Goal: Information Seeking & Learning: Learn about a topic

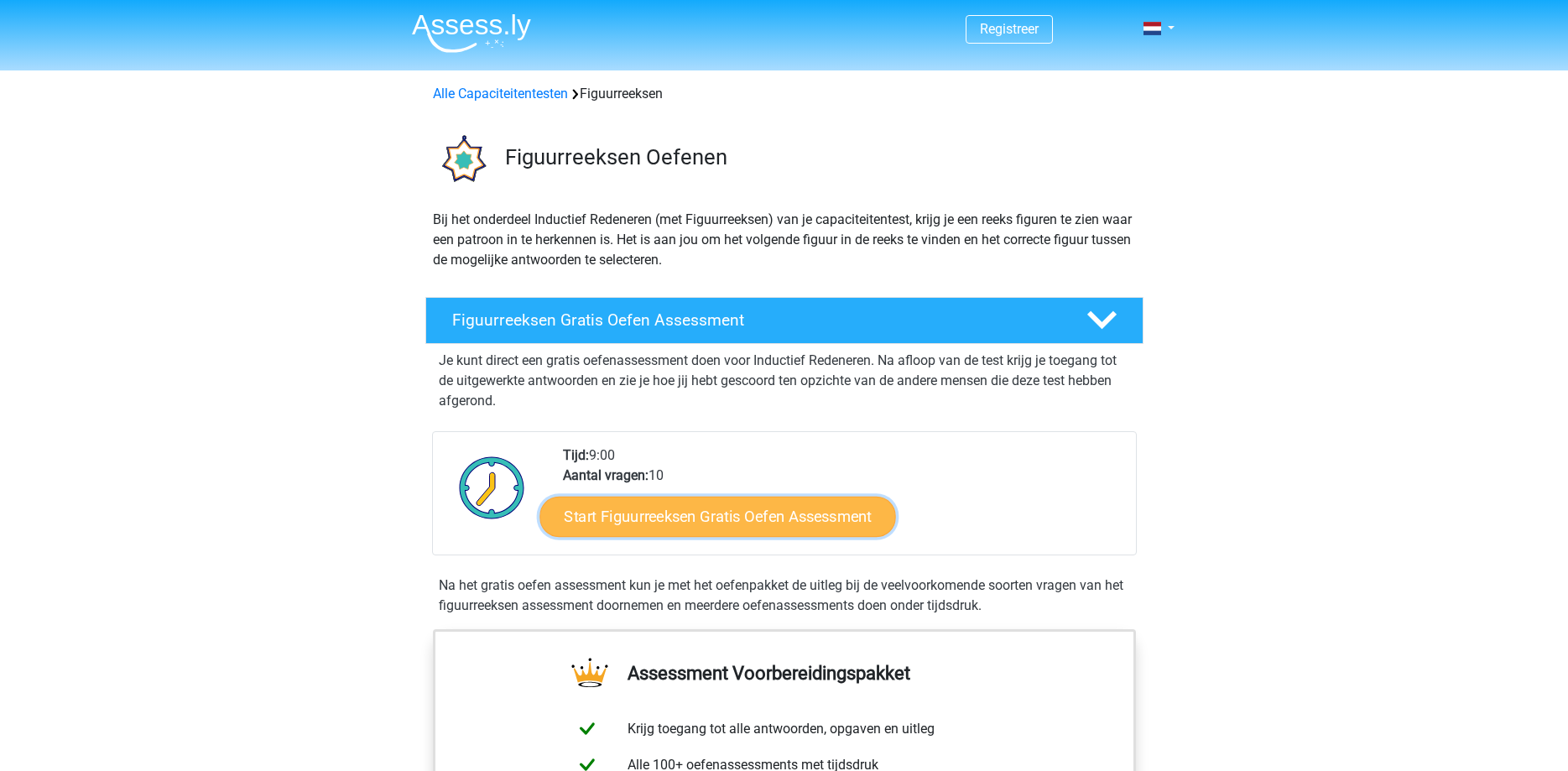
click at [678, 512] on link "Start Figuurreeksen Gratis Oefen Assessment" at bounding box center [717, 516] width 355 height 40
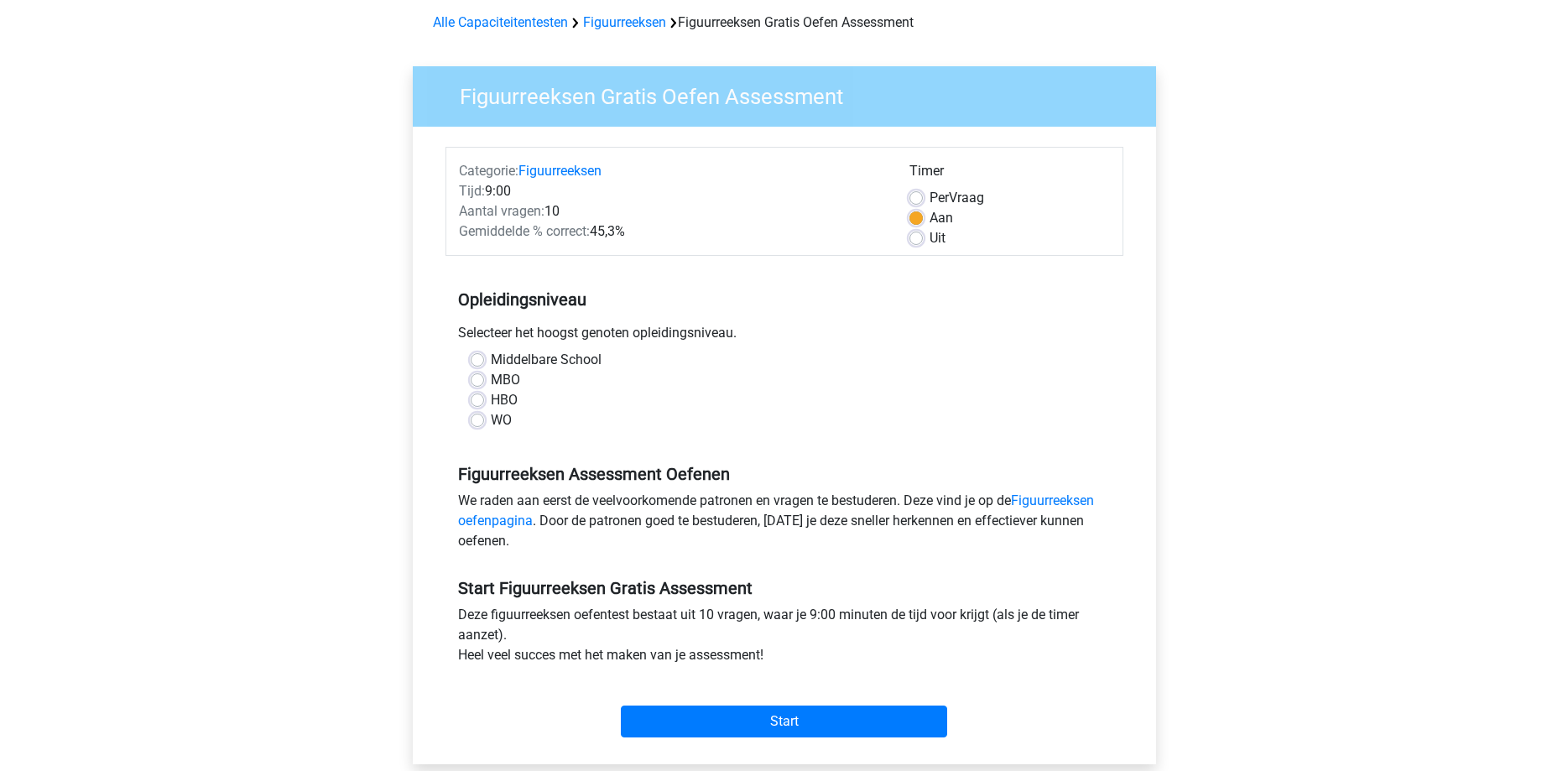
scroll to position [73, 0]
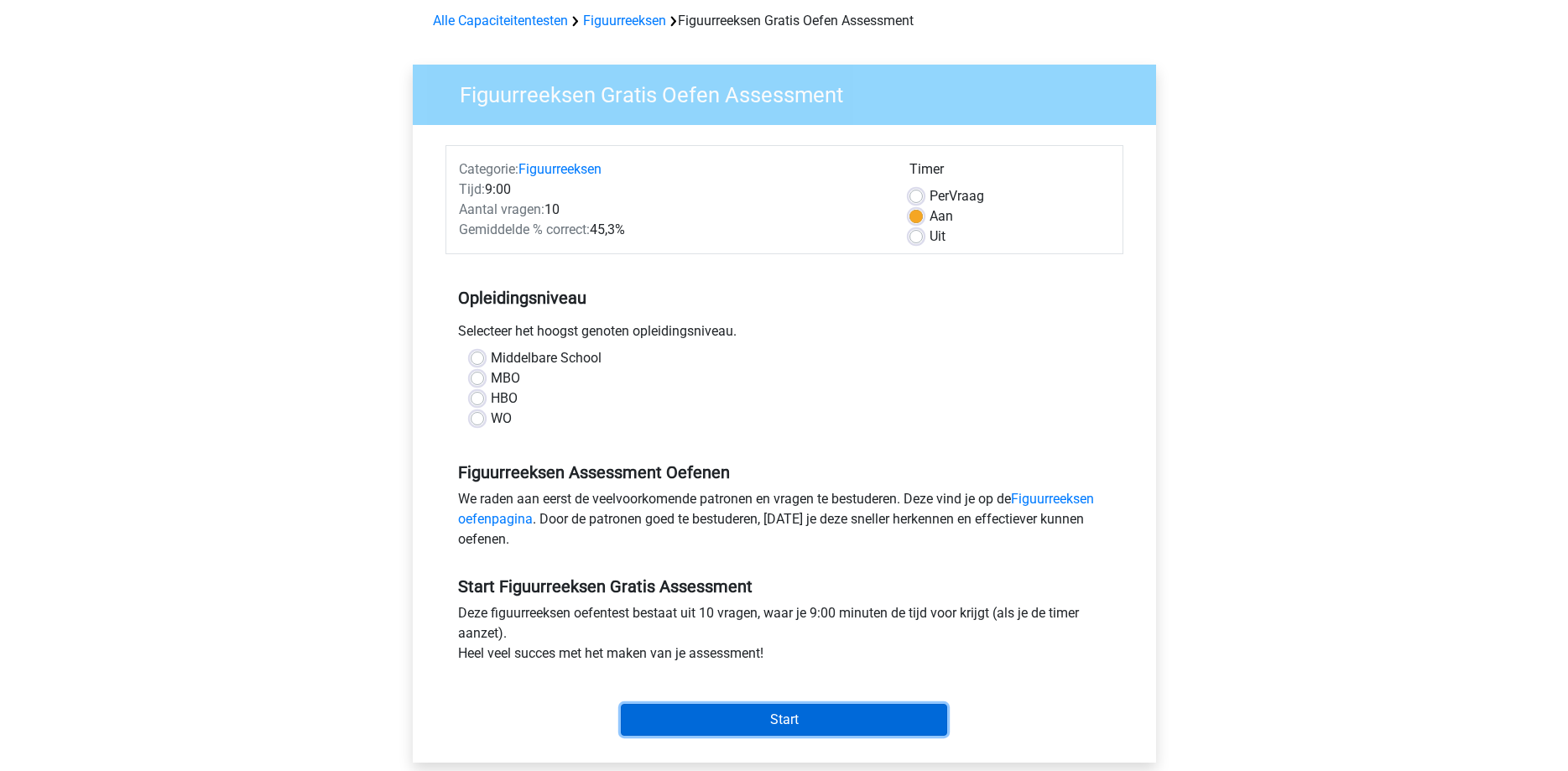
click at [770, 721] on input "Start" at bounding box center [784, 720] width 326 height 32
click at [785, 716] on input "Start" at bounding box center [784, 720] width 326 height 32
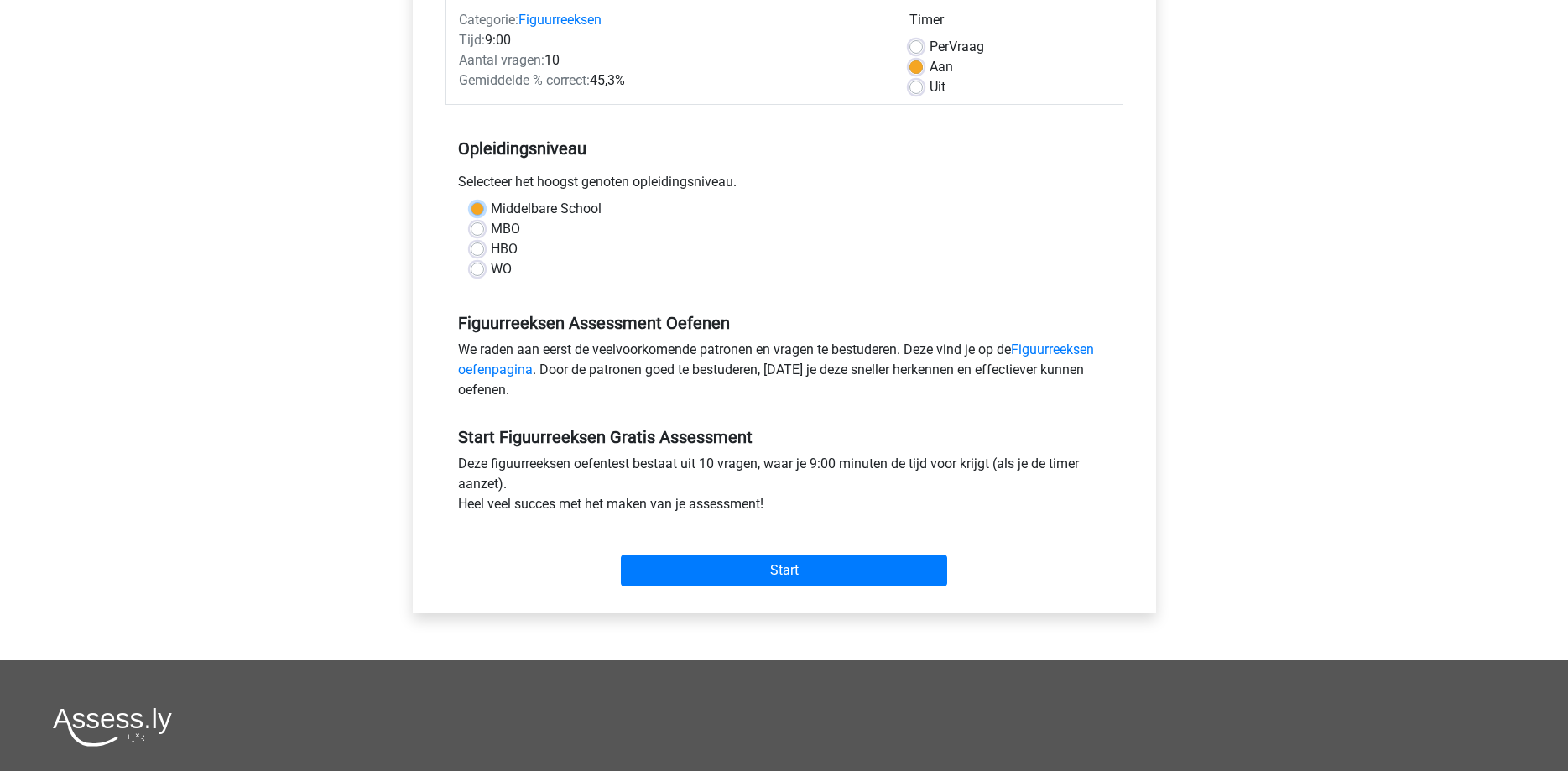
scroll to position [219, 0]
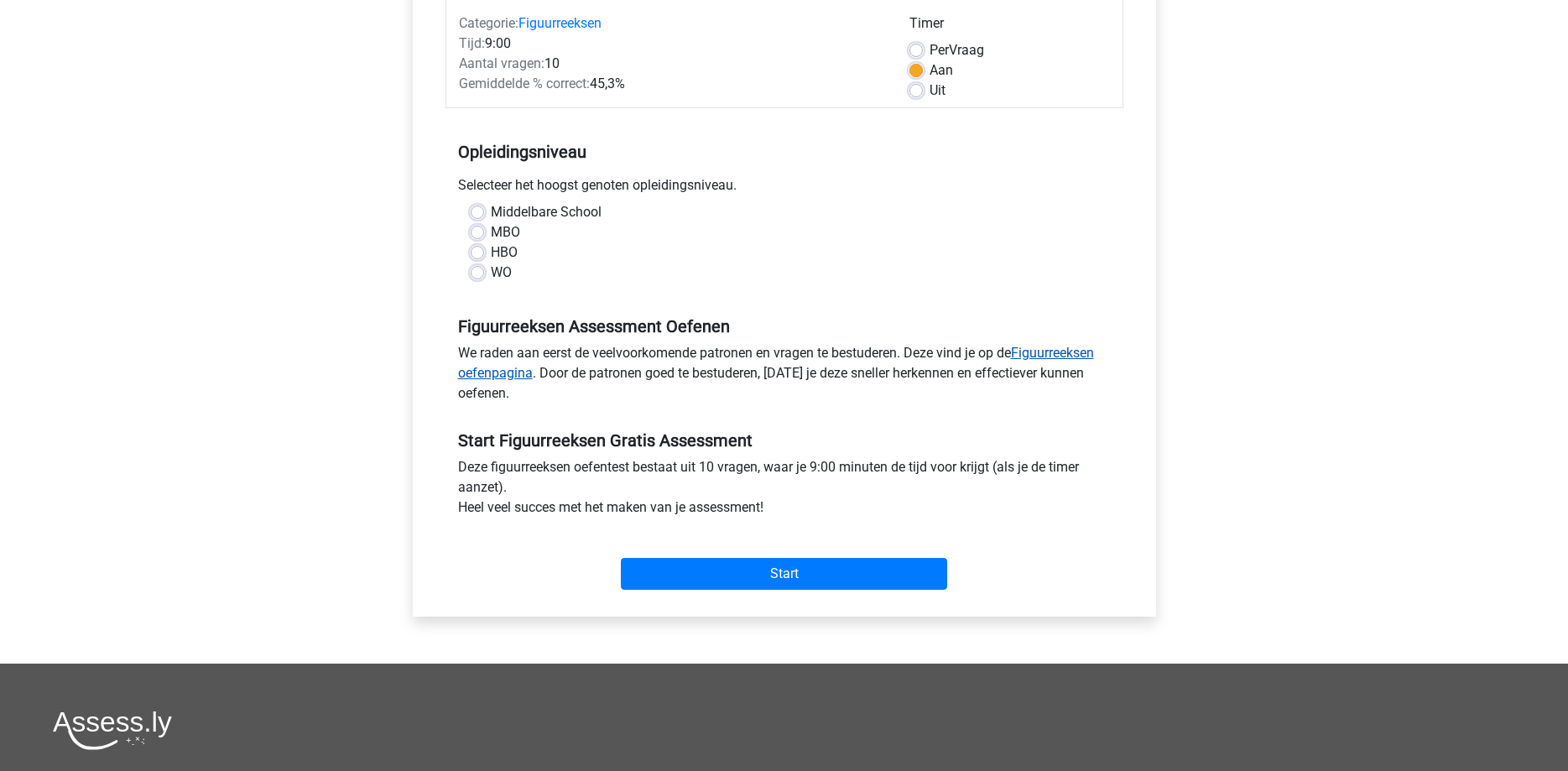
click at [1072, 351] on link "Figuurreeksen oefenpagina" at bounding box center [776, 363] width 636 height 36
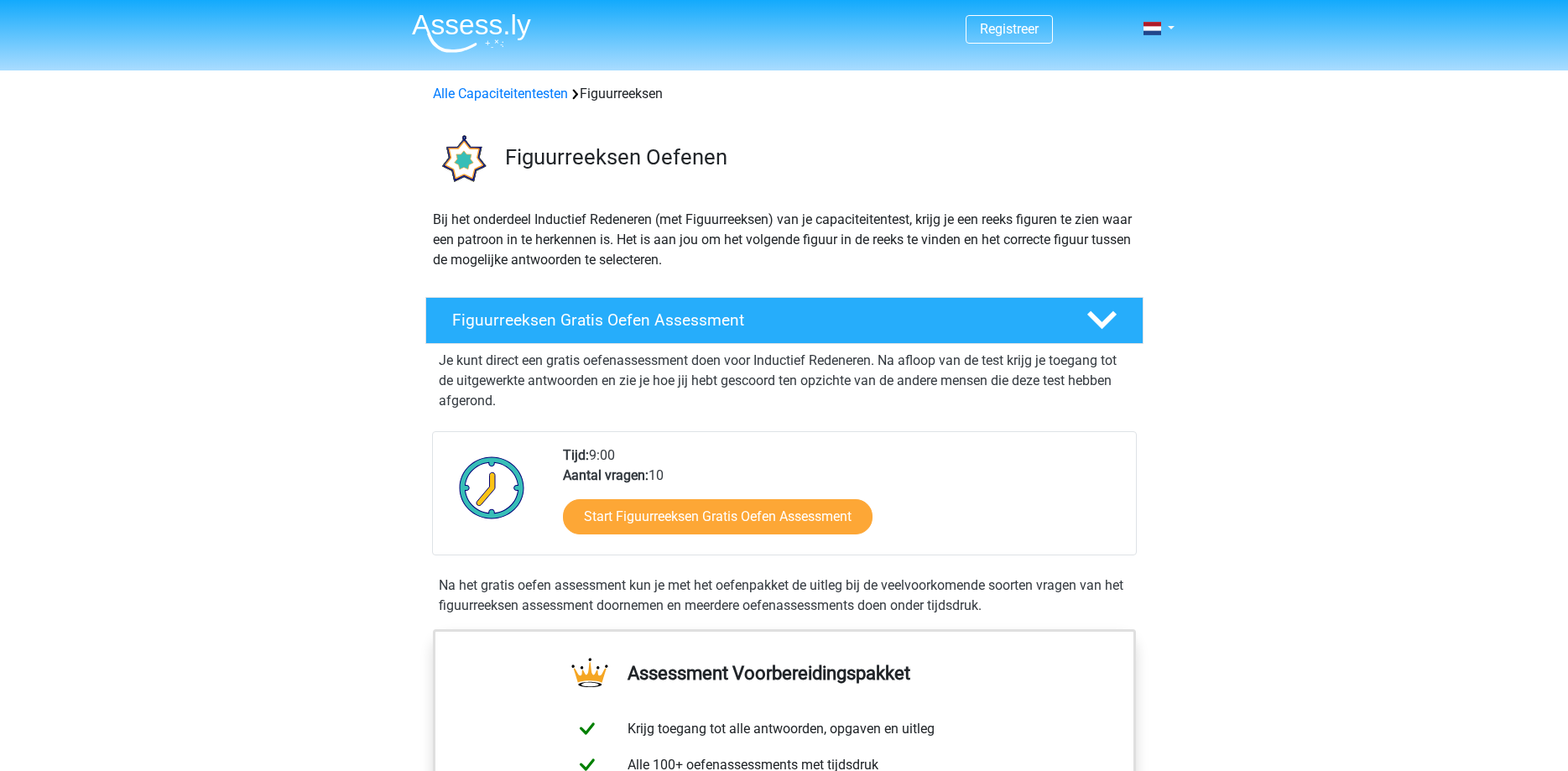
click at [691, 497] on div "Start Figuurreeksen Gratis Oefen Assessment" at bounding box center [842, 520] width 559 height 69
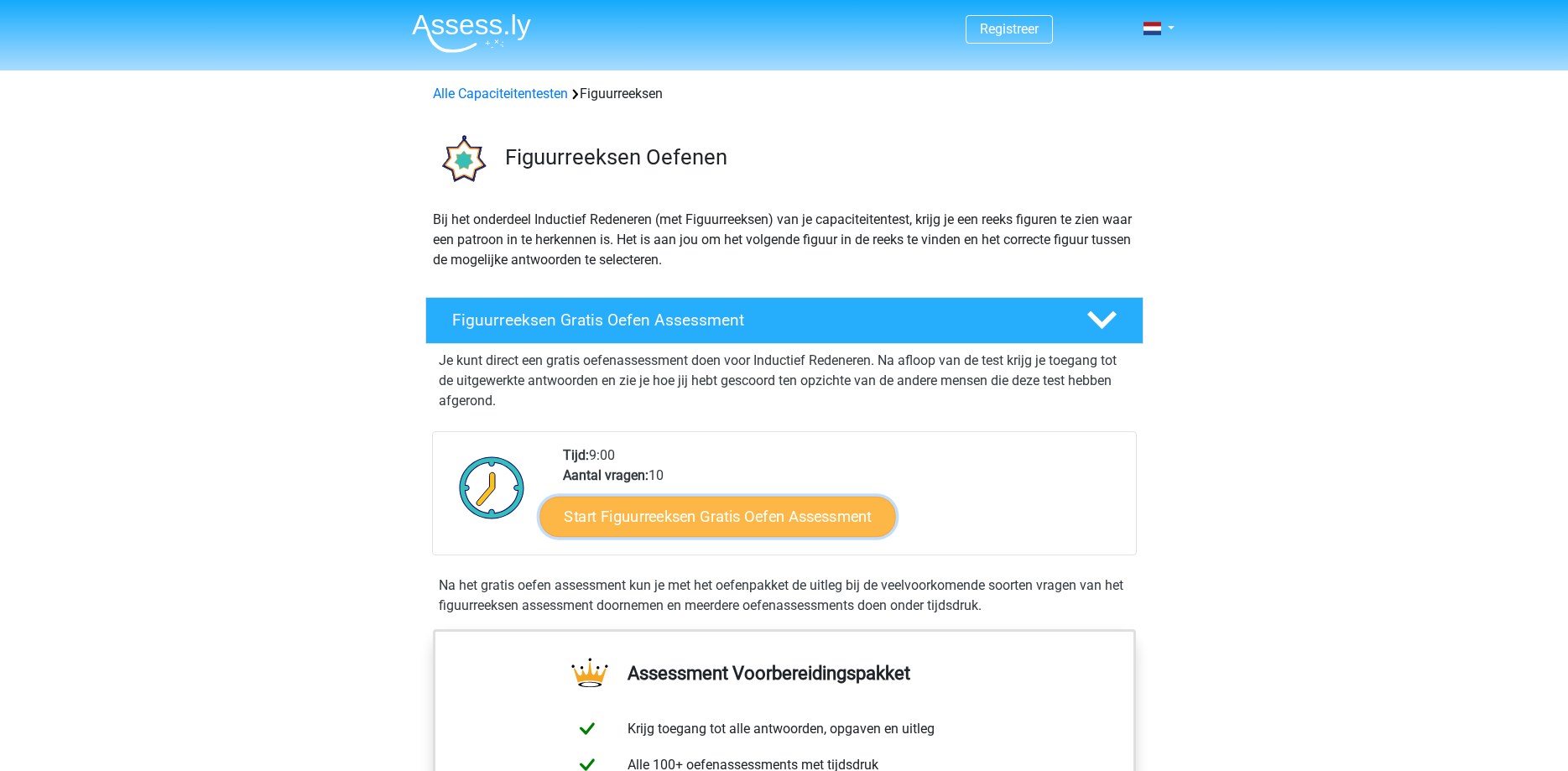
click at [703, 519] on link "Start Figuurreeksen Gratis Oefen Assessment" at bounding box center [717, 516] width 355 height 40
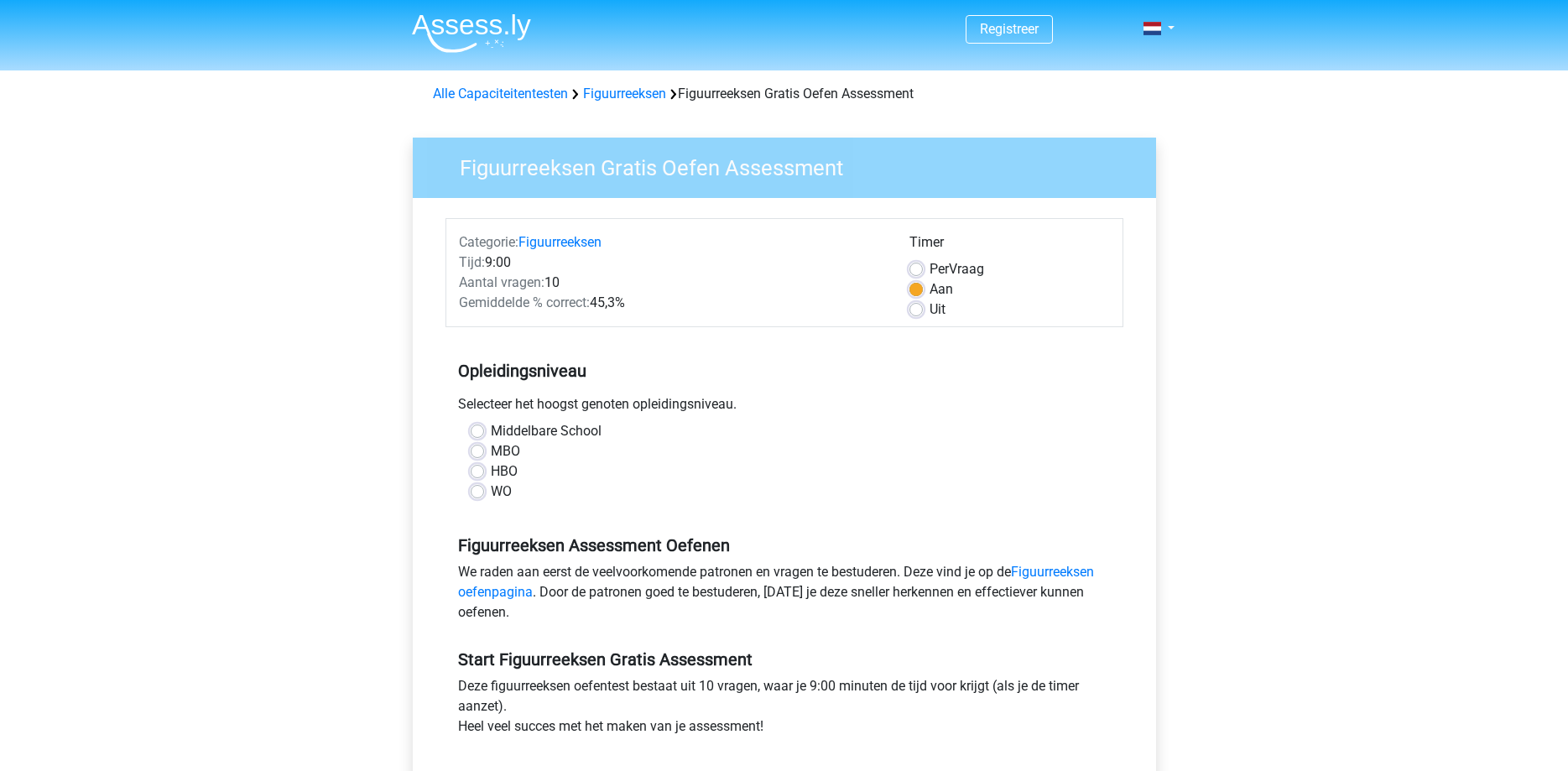
click at [491, 494] on label "WO" at bounding box center [501, 491] width 21 height 20
click at [476, 494] on input "WO" at bounding box center [476, 489] width 13 height 17
radio input "true"
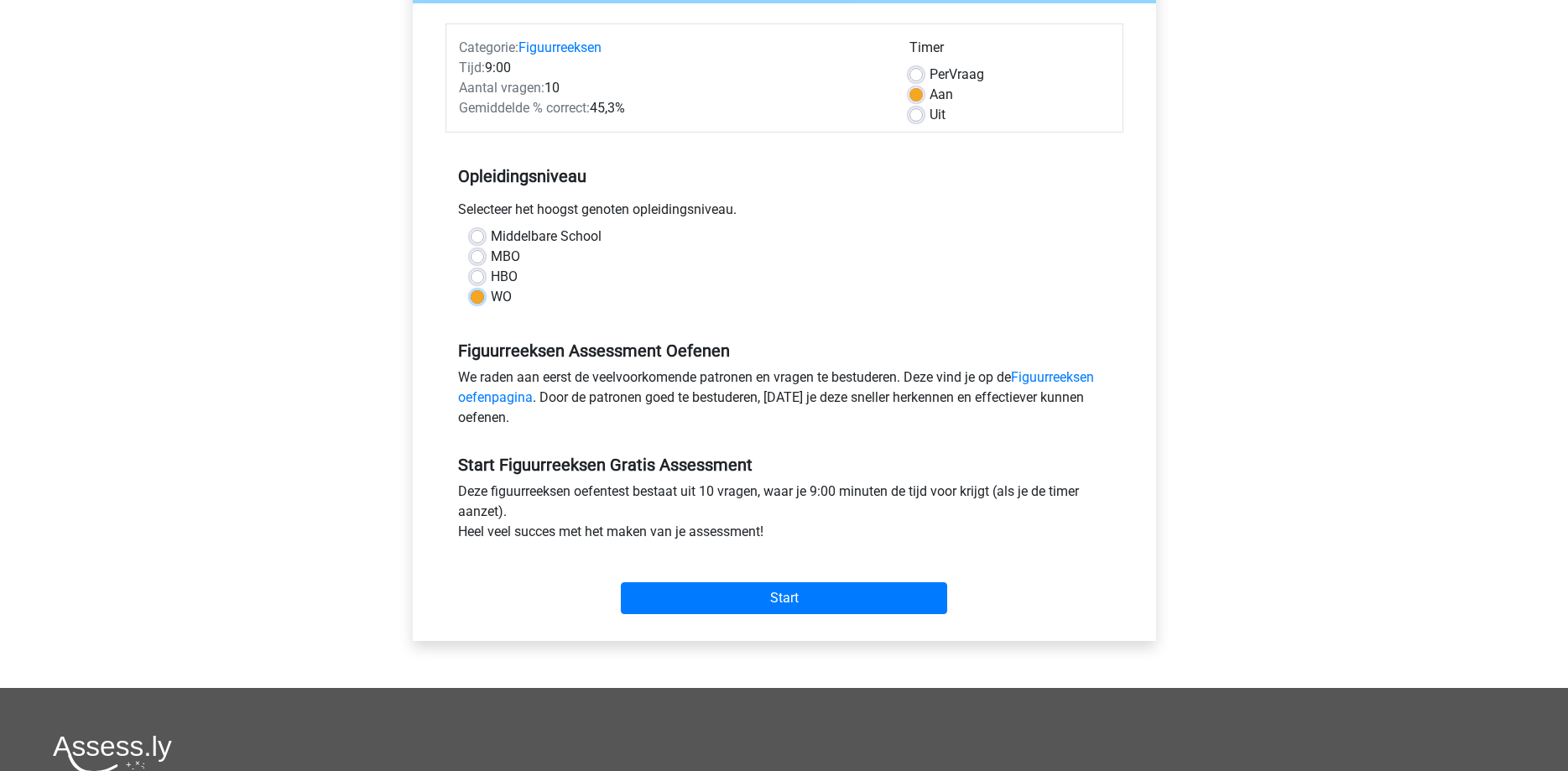
scroll to position [215, 0]
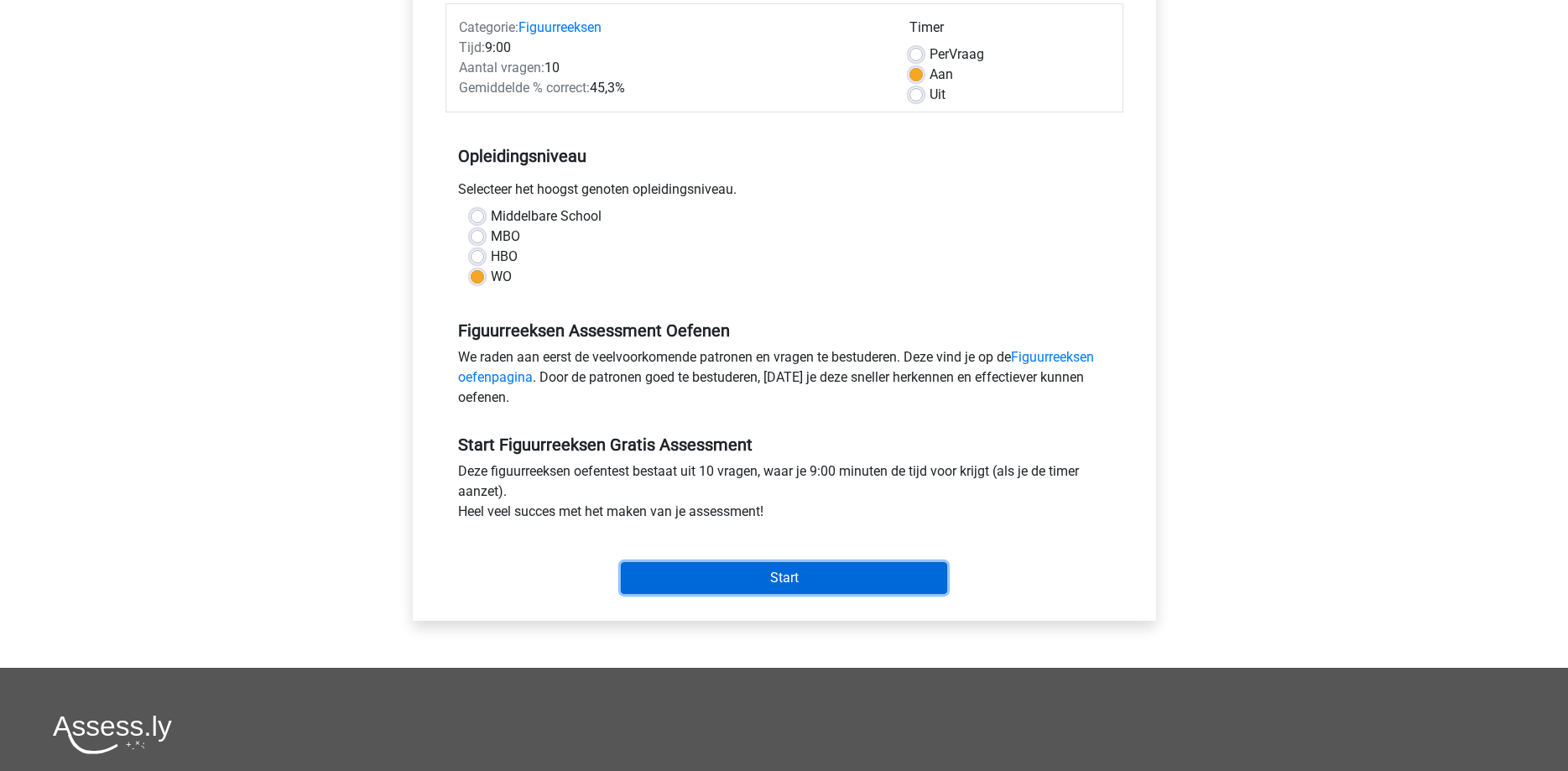
click at [751, 578] on input "Start" at bounding box center [784, 578] width 326 height 32
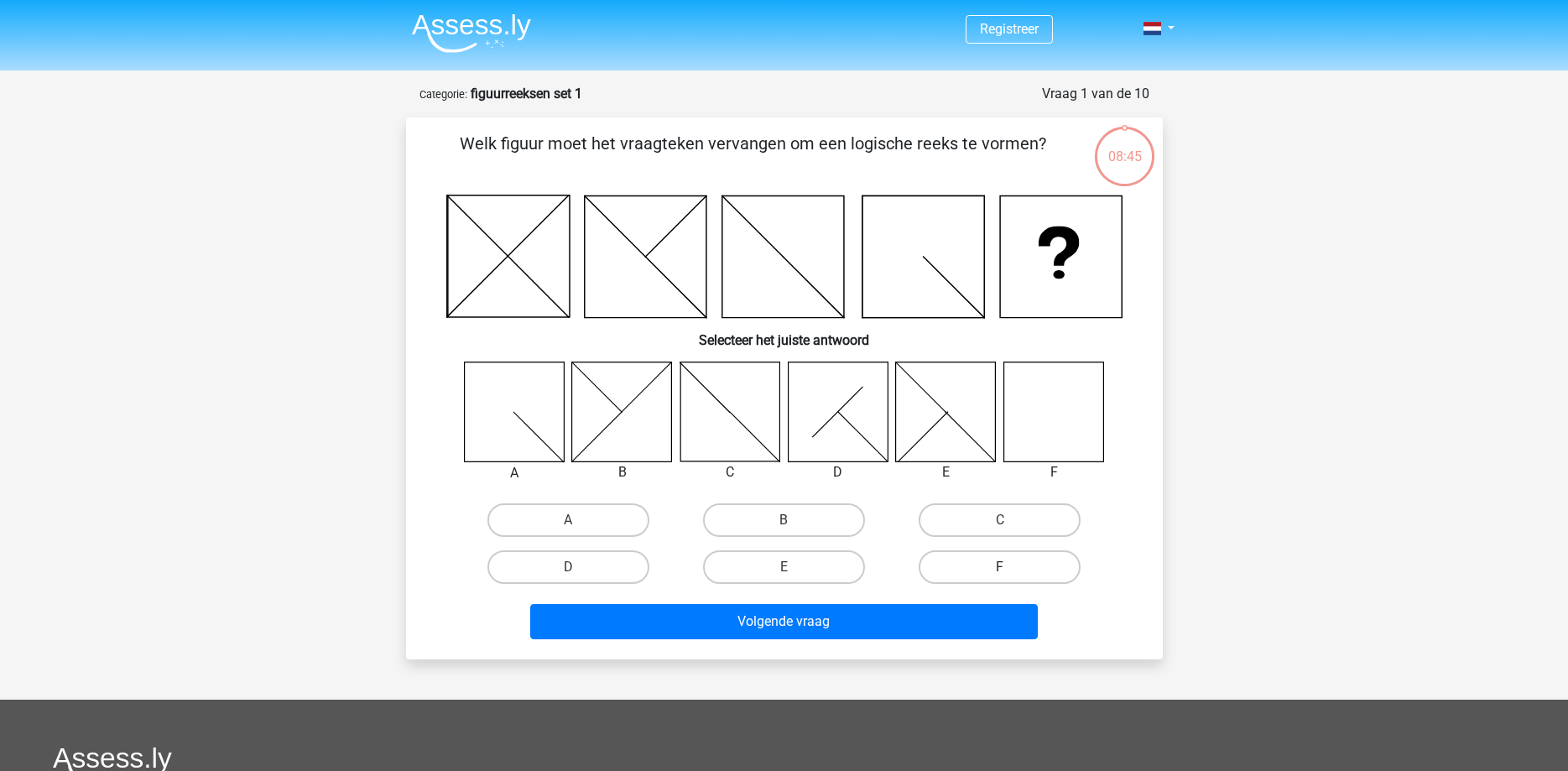
click at [995, 565] on label "F" at bounding box center [999, 567] width 162 height 34
click at [1000, 567] on input "F" at bounding box center [1005, 572] width 11 height 11
radio input "true"
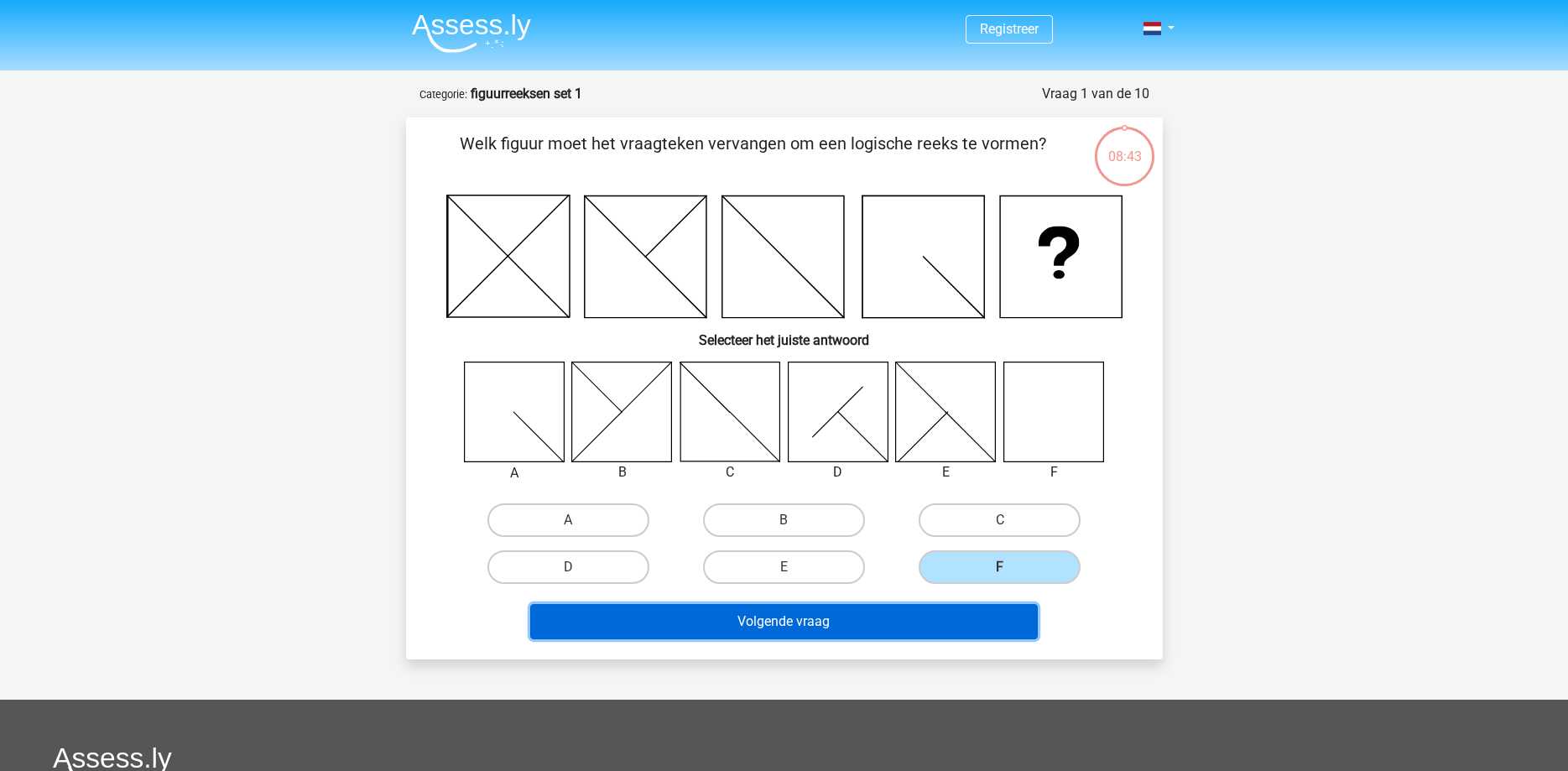
click at [841, 622] on button "Volgende vraag" at bounding box center [784, 621] width 507 height 35
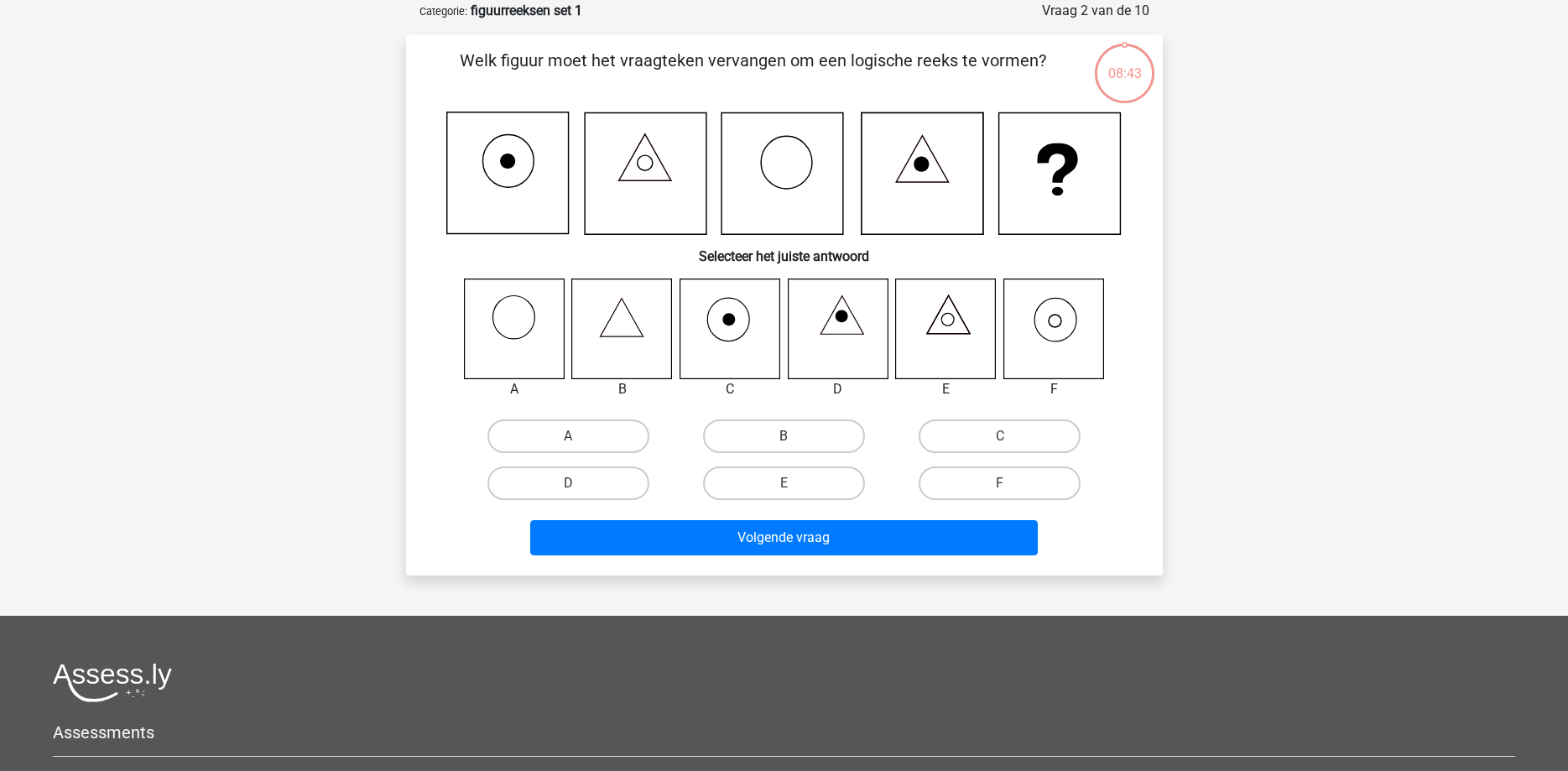
scroll to position [84, 0]
click at [1015, 480] on label "F" at bounding box center [999, 482] width 162 height 34
click at [1011, 482] on input "F" at bounding box center [1005, 487] width 11 height 11
radio input "true"
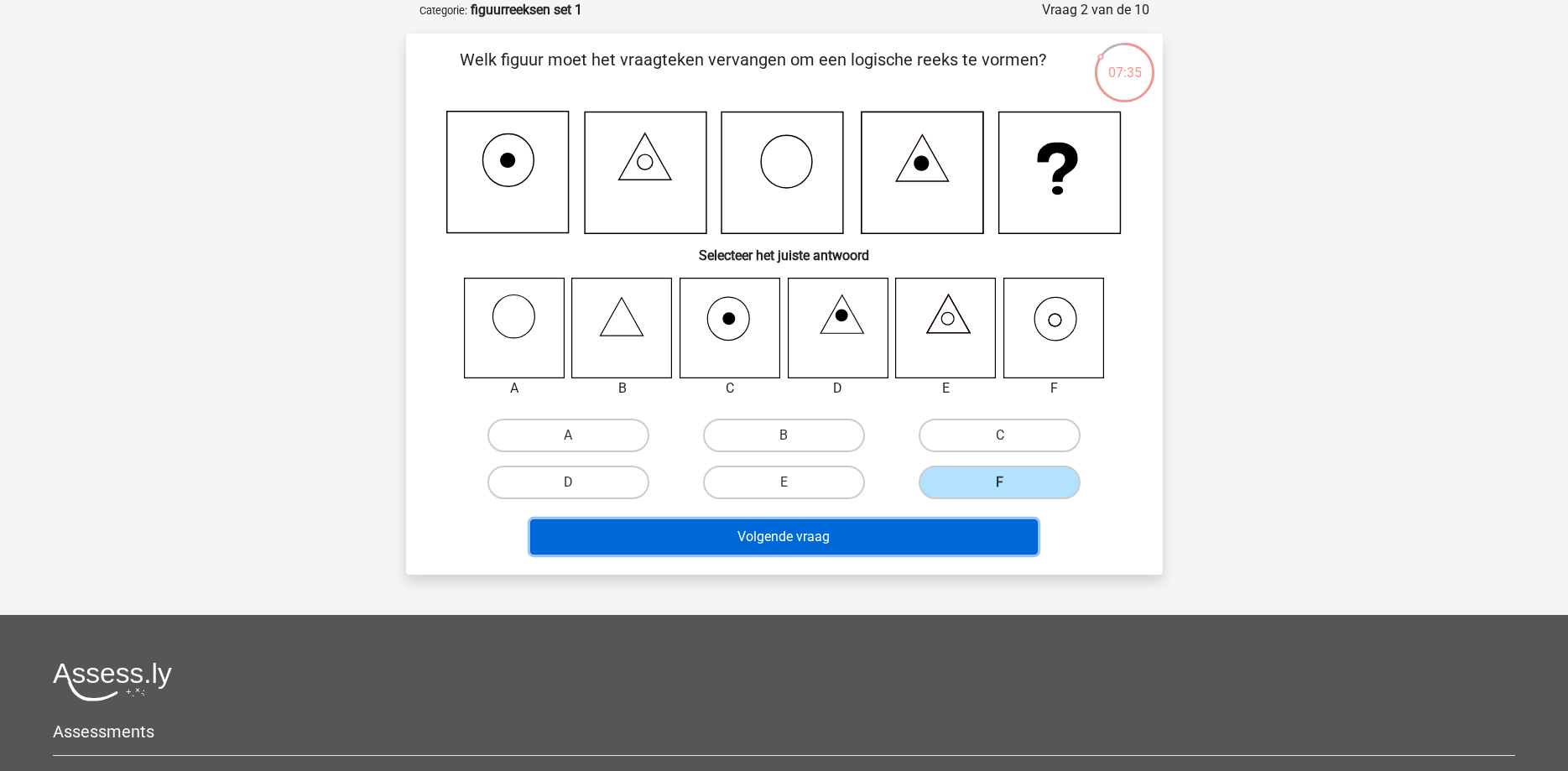
click at [842, 537] on button "Volgende vraag" at bounding box center [784, 536] width 507 height 35
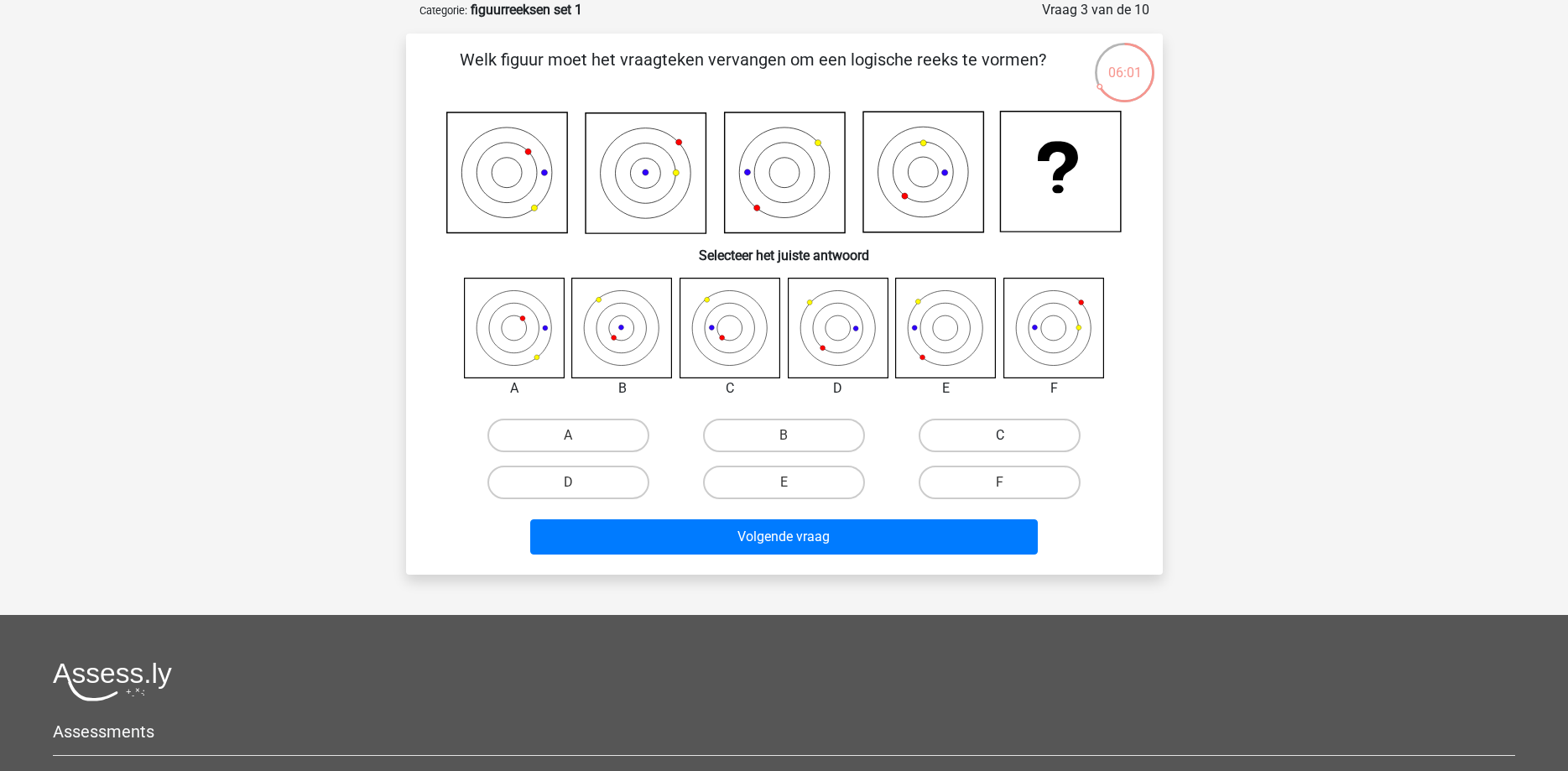
click at [1022, 423] on label "C" at bounding box center [999, 435] width 162 height 34
click at [1005, 428] on label "C" at bounding box center [999, 435] width 162 height 34
click at [1005, 435] on input "C" at bounding box center [1005, 440] width 11 height 11
radio input "true"
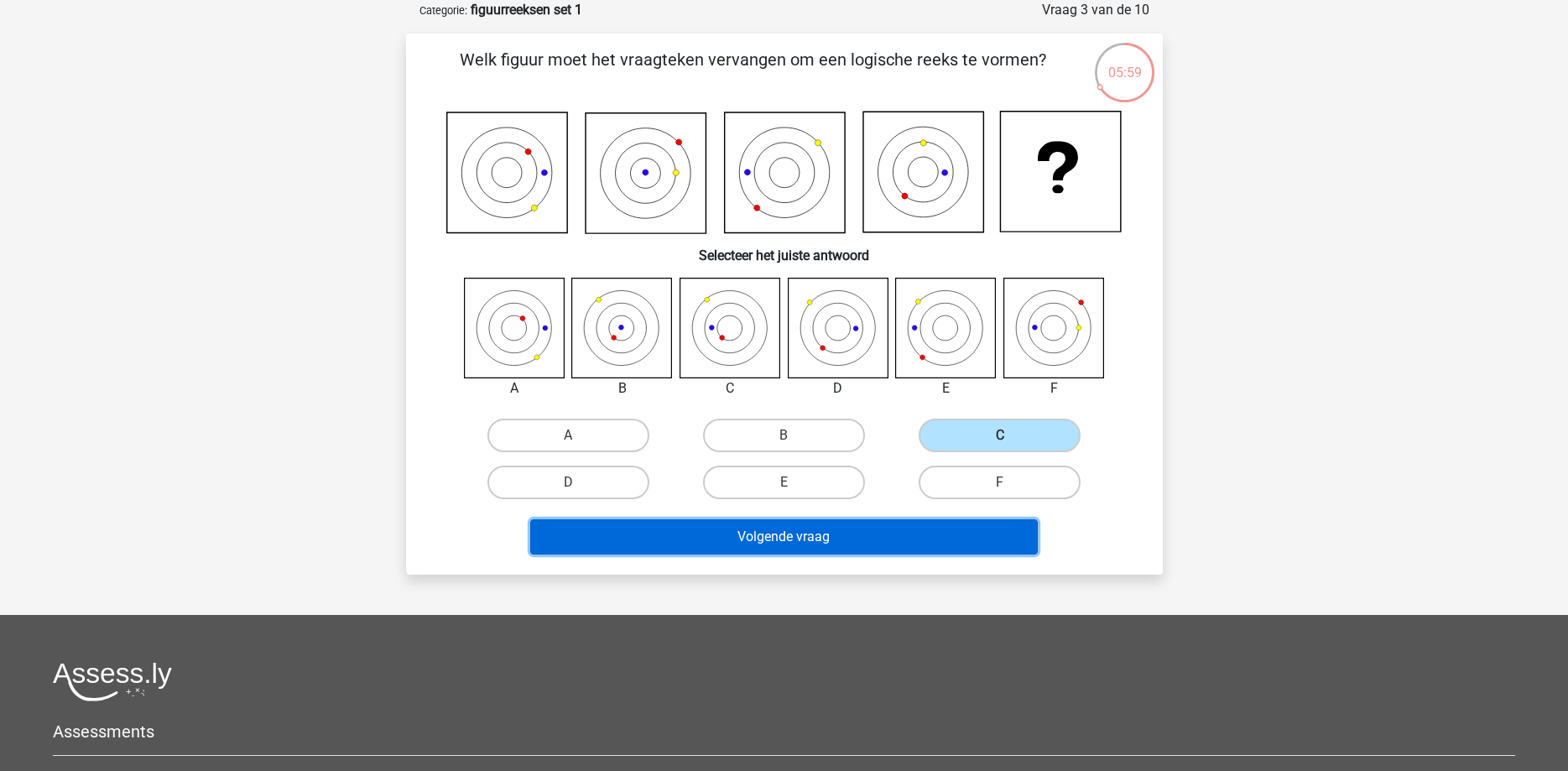
click at [856, 537] on button "Volgende vraag" at bounding box center [784, 536] width 507 height 35
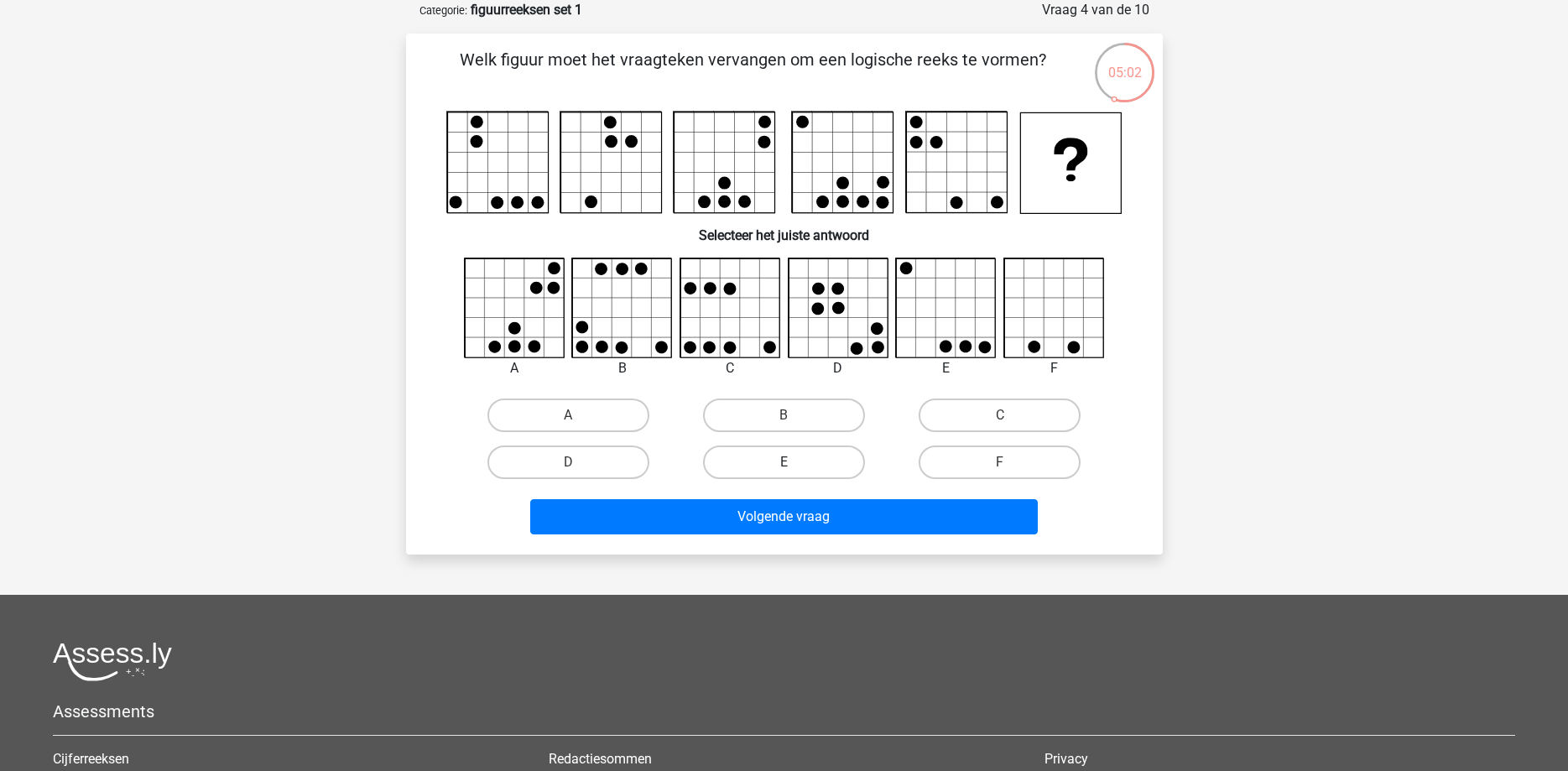
click at [776, 459] on label "E" at bounding box center [784, 462] width 162 height 34
click at [784, 462] on input "E" at bounding box center [788, 467] width 11 height 11
radio input "true"
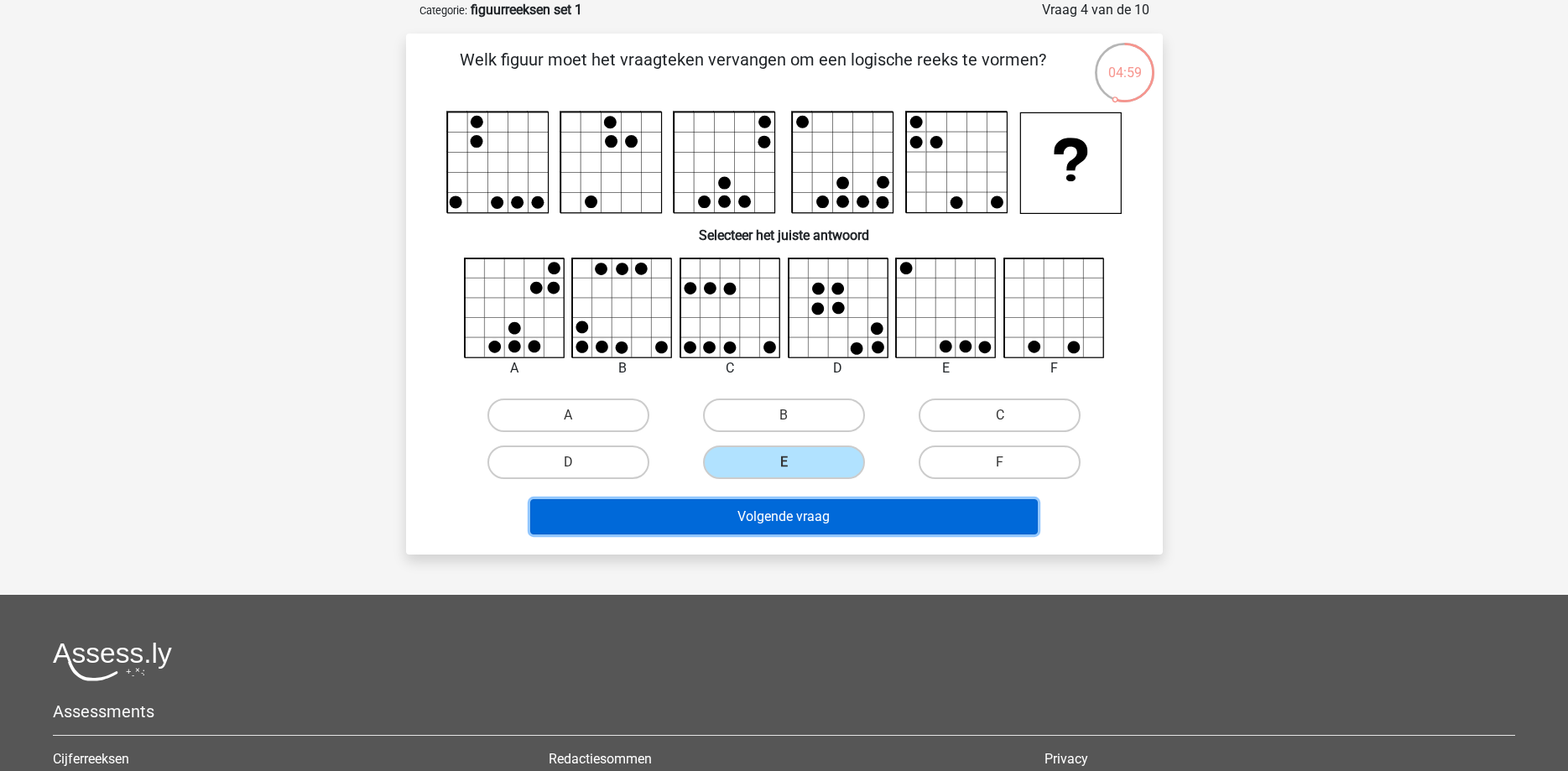
click at [832, 517] on button "Volgende vraag" at bounding box center [784, 516] width 507 height 35
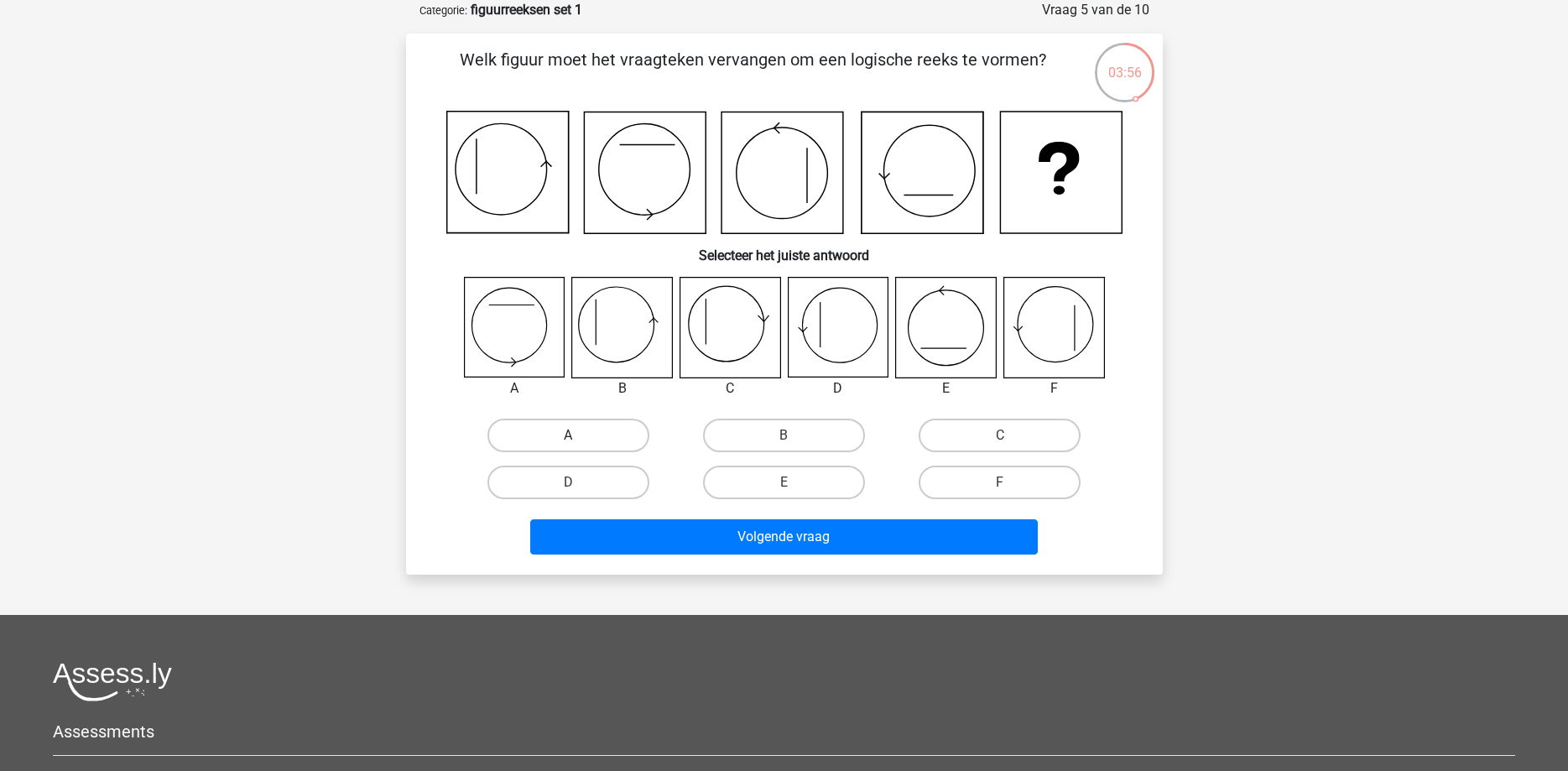
click at [570, 433] on label "A" at bounding box center [568, 435] width 162 height 34
click at [570, 435] on input "A" at bounding box center [573, 440] width 11 height 11
radio input "true"
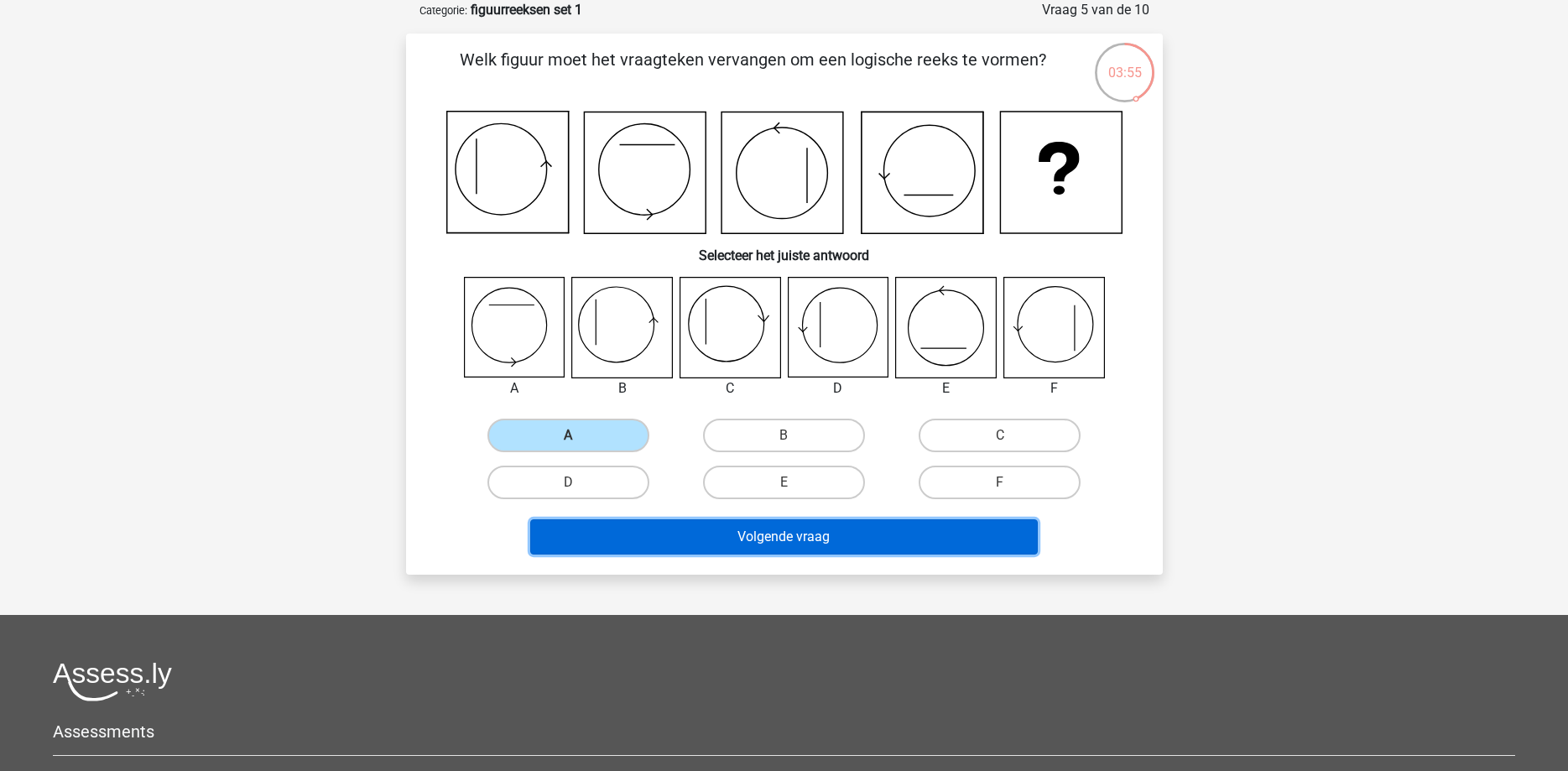
click at [793, 535] on button "Volgende vraag" at bounding box center [784, 536] width 507 height 35
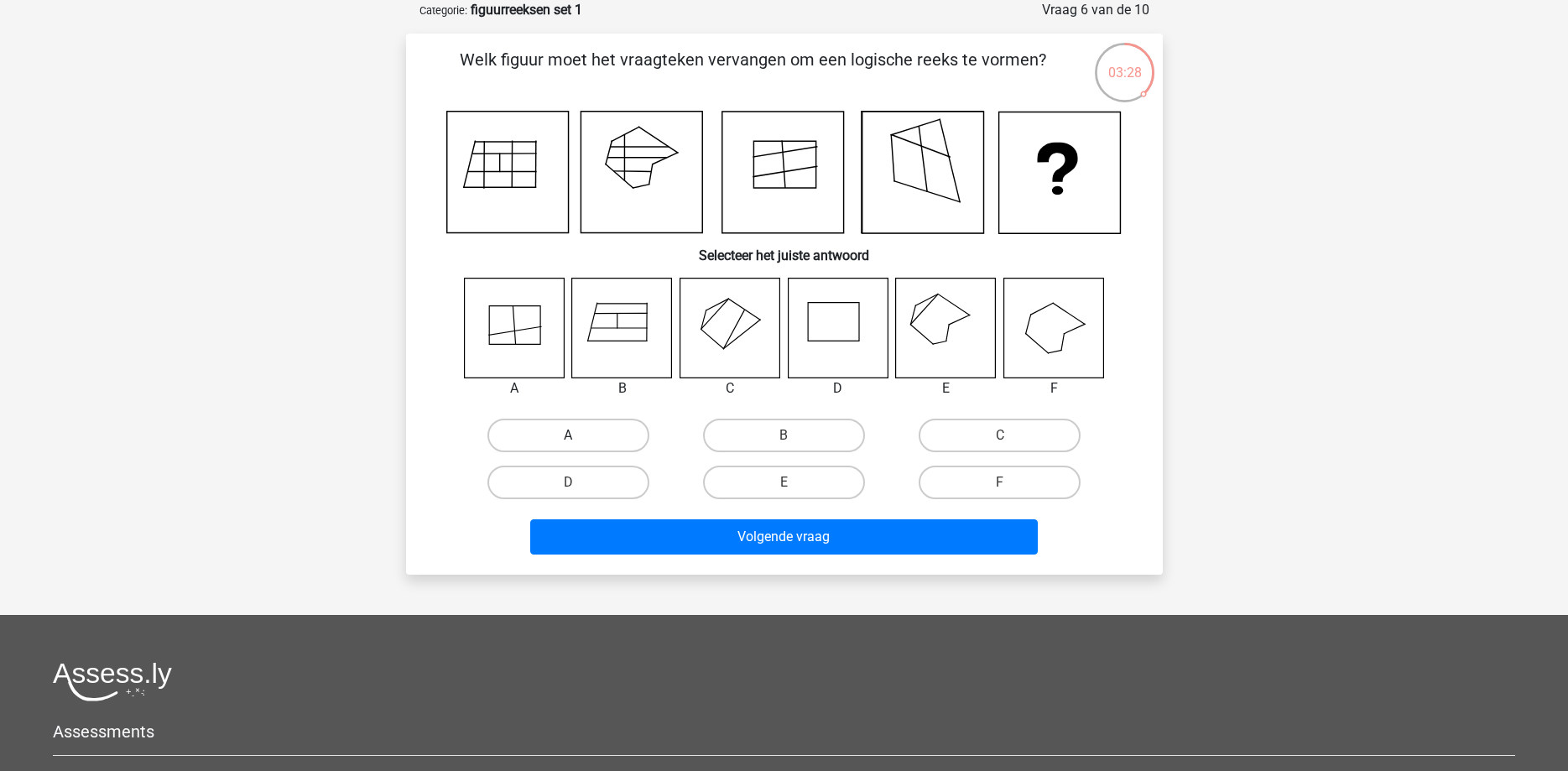
click at [603, 439] on label "A" at bounding box center [568, 435] width 162 height 34
click at [579, 439] on input "A" at bounding box center [573, 440] width 11 height 11
radio input "true"
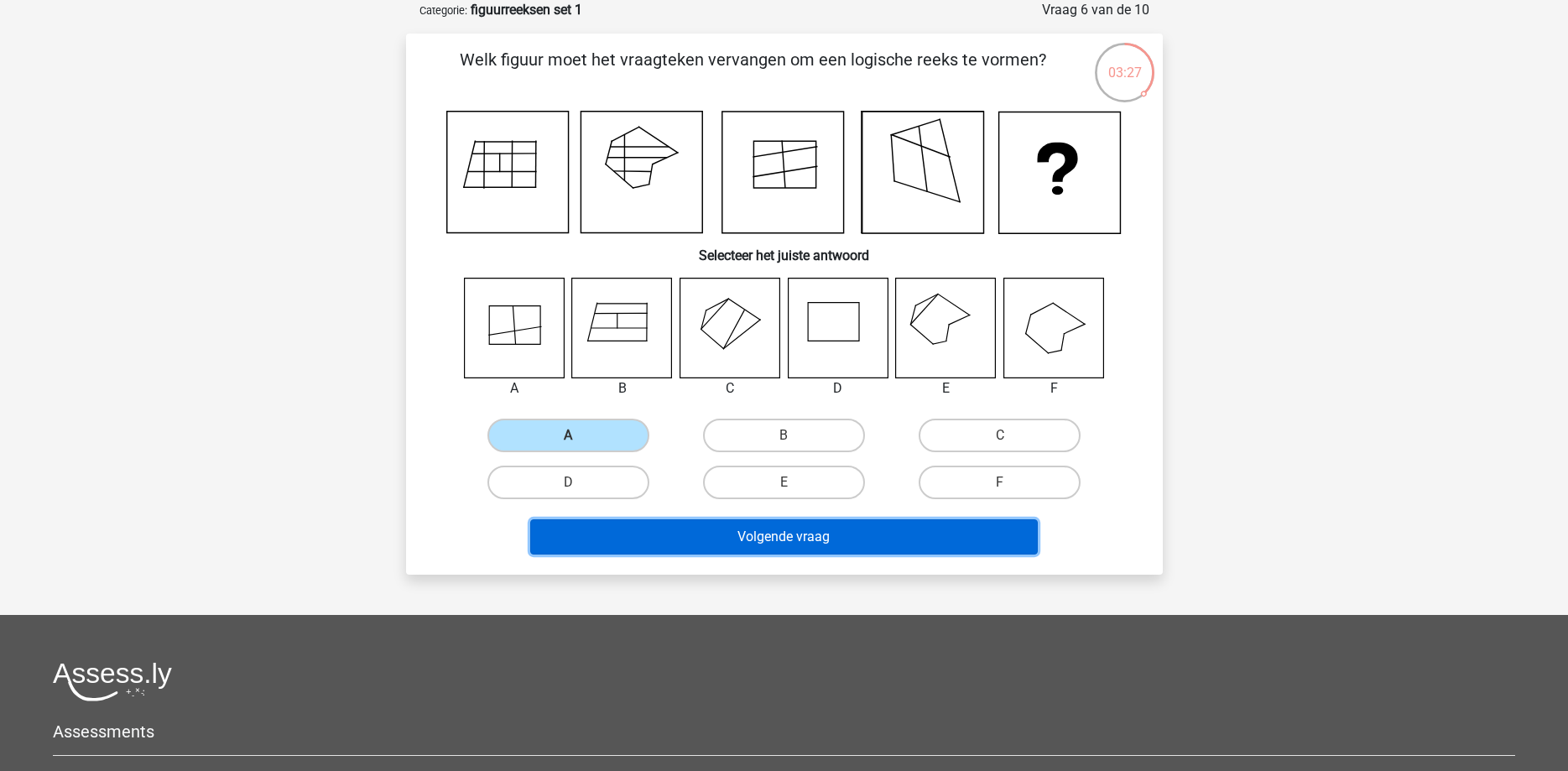
click at [810, 536] on button "Volgende vraag" at bounding box center [784, 536] width 507 height 35
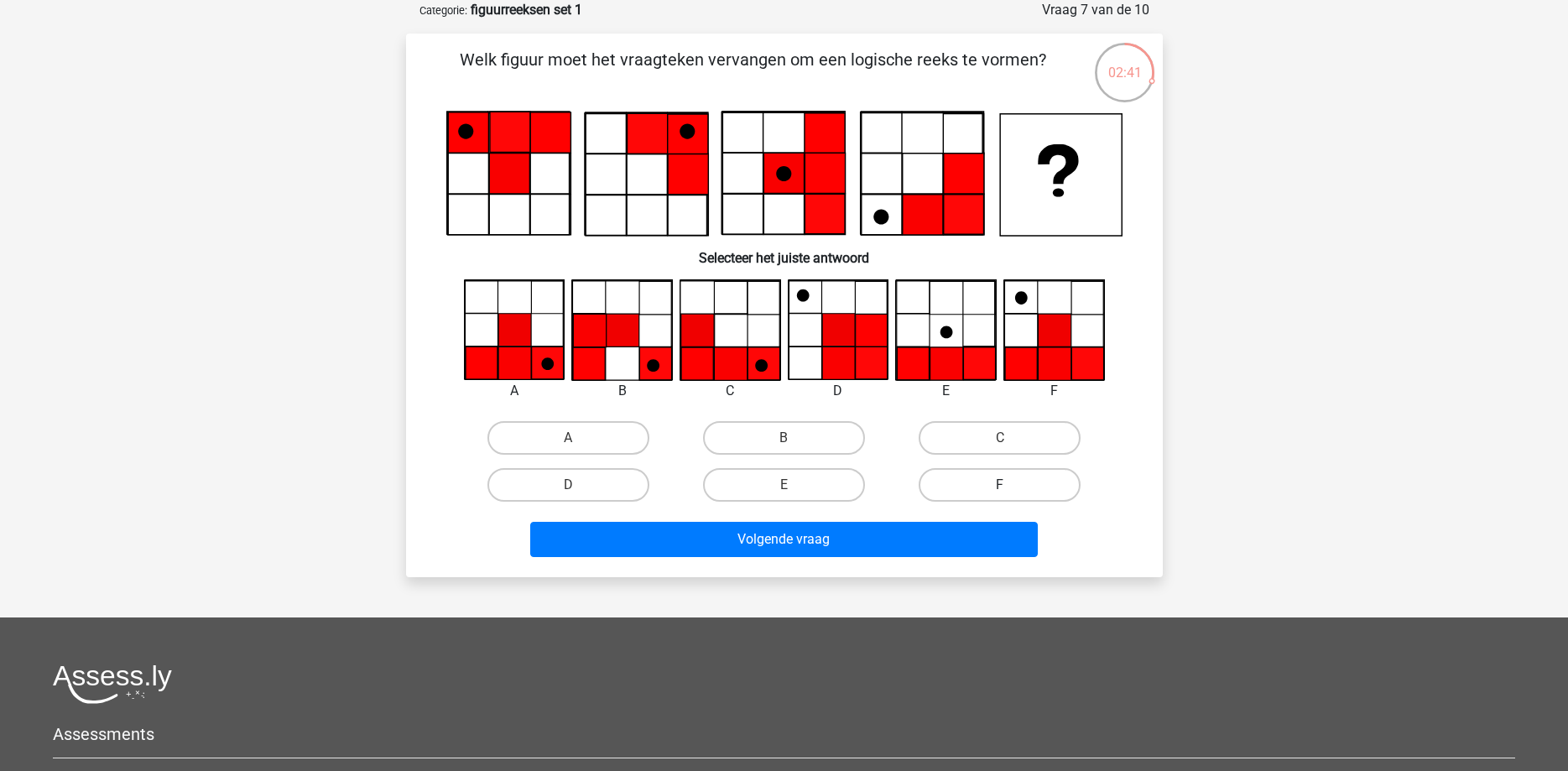
click at [977, 484] on label "F" at bounding box center [999, 485] width 162 height 34
click at [1000, 485] on input "F" at bounding box center [1005, 490] width 11 height 11
radio input "true"
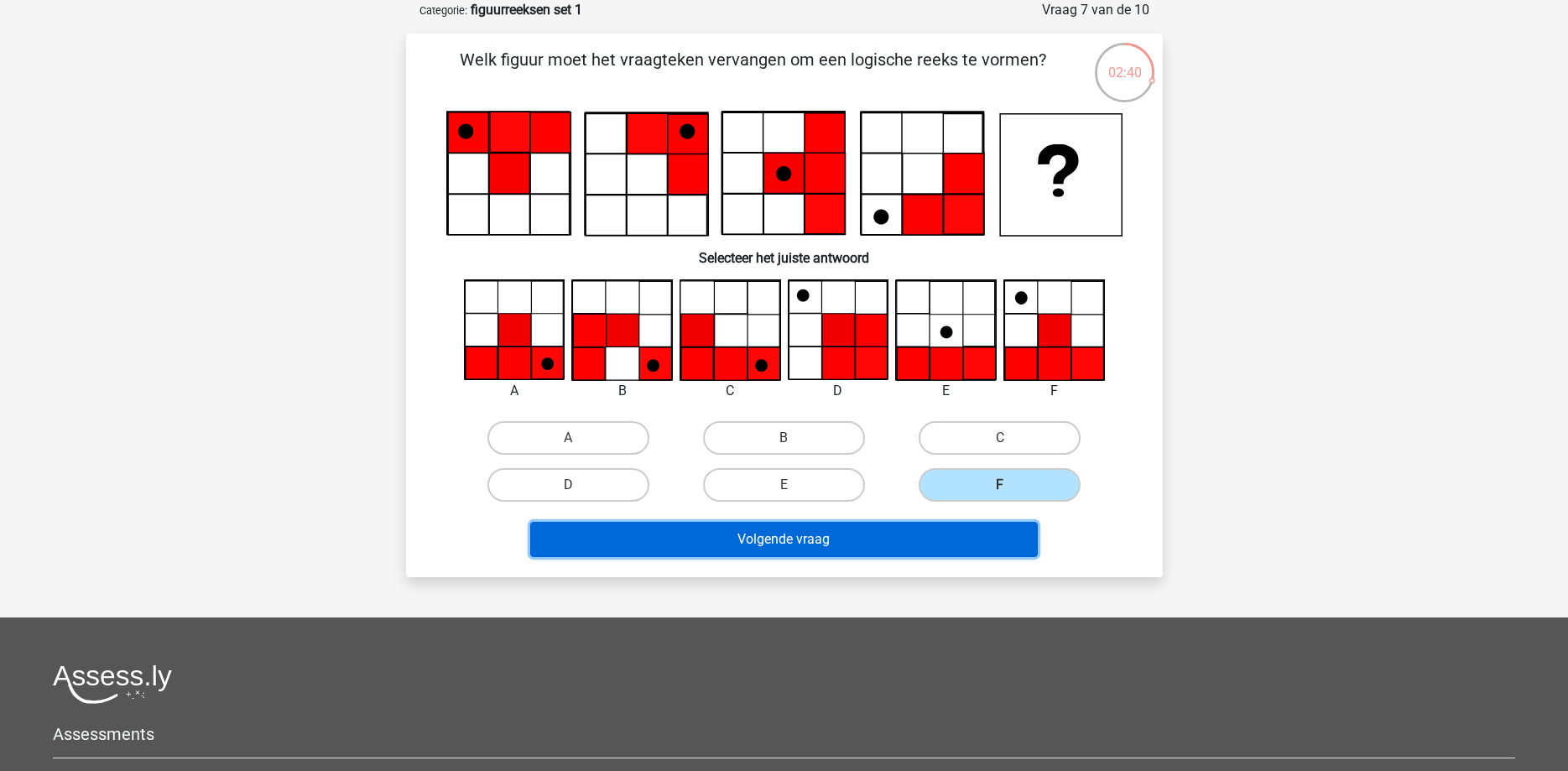
click at [803, 537] on button "Volgende vraag" at bounding box center [784, 539] width 507 height 35
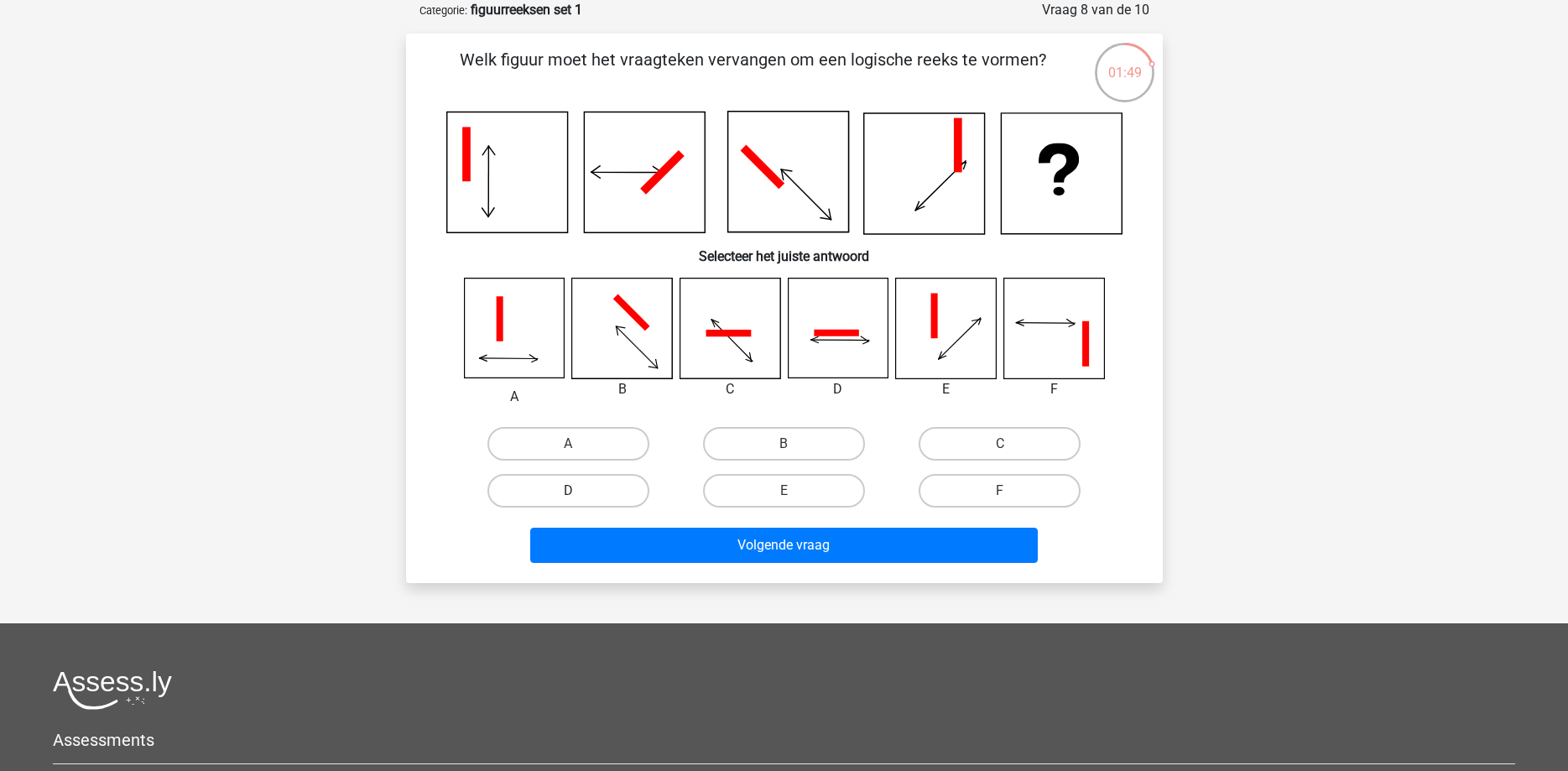
click at [613, 492] on label "D" at bounding box center [568, 491] width 162 height 34
click at [579, 492] on input "D" at bounding box center [573, 496] width 11 height 11
radio input "true"
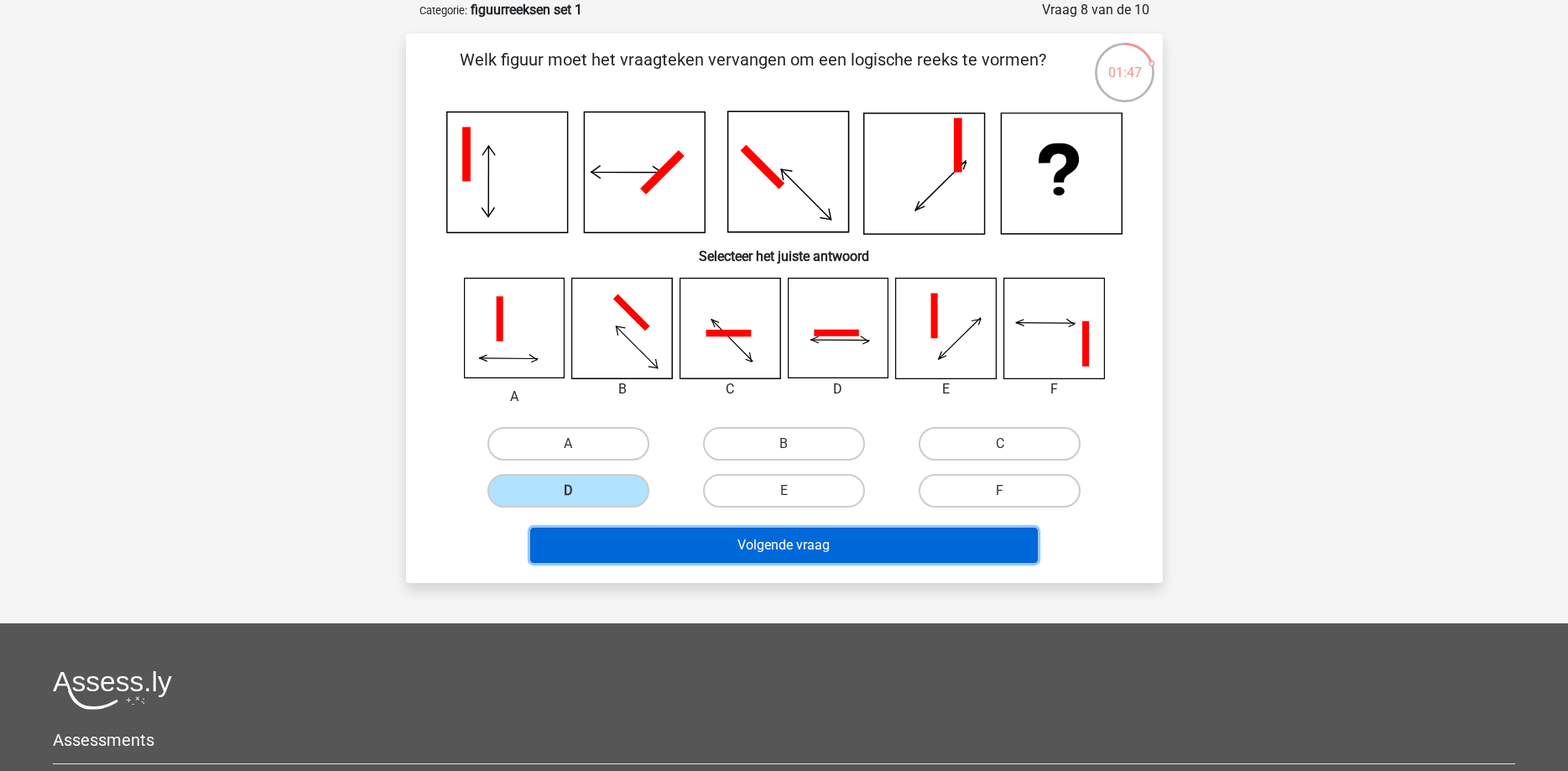
click at [831, 541] on button "Volgende vraag" at bounding box center [784, 545] width 507 height 35
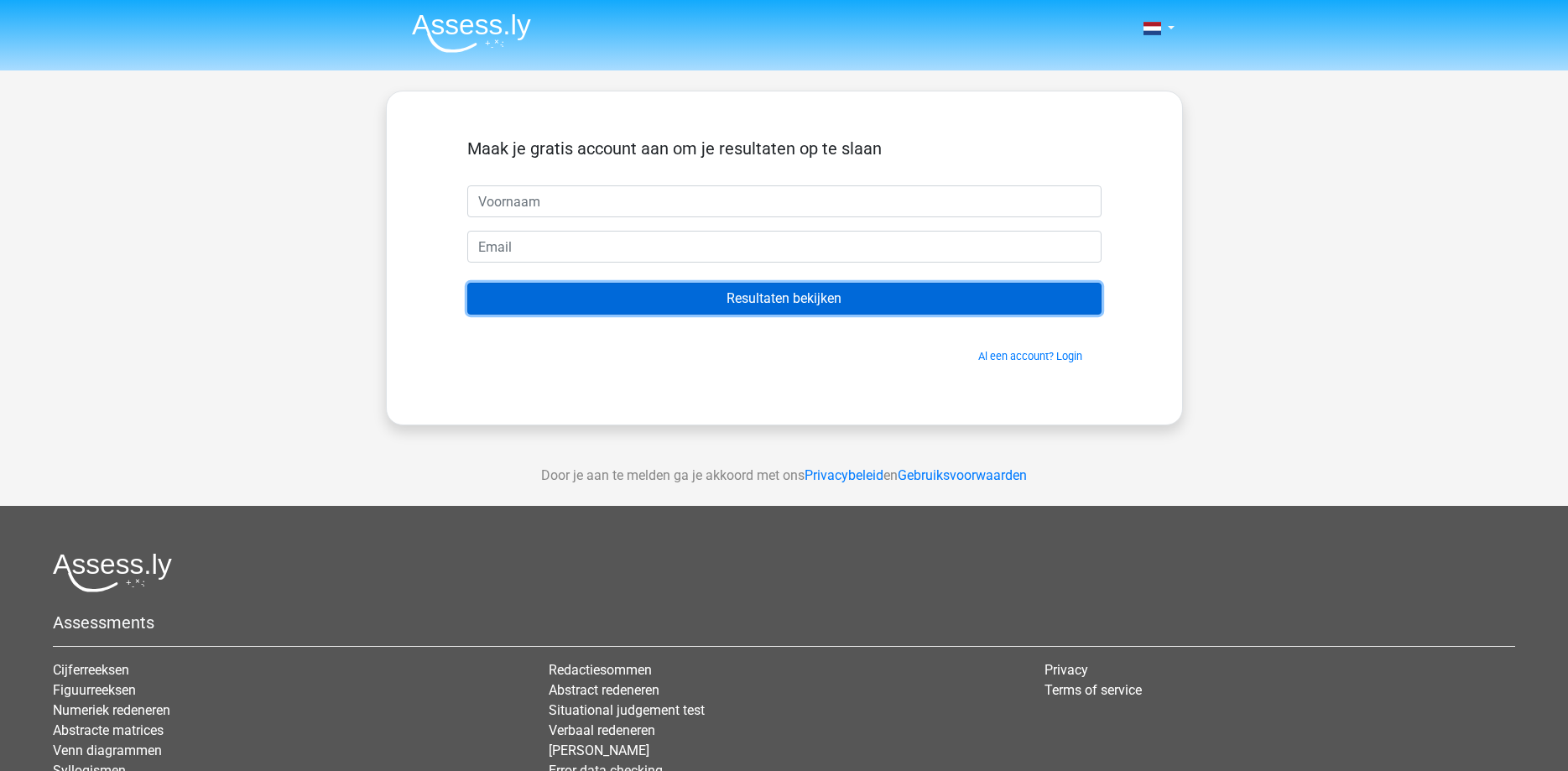
click at [839, 295] on input "Resultaten bekijken" at bounding box center [784, 299] width 634 height 32
click at [752, 288] on input "Resultaten bekijken" at bounding box center [784, 299] width 634 height 32
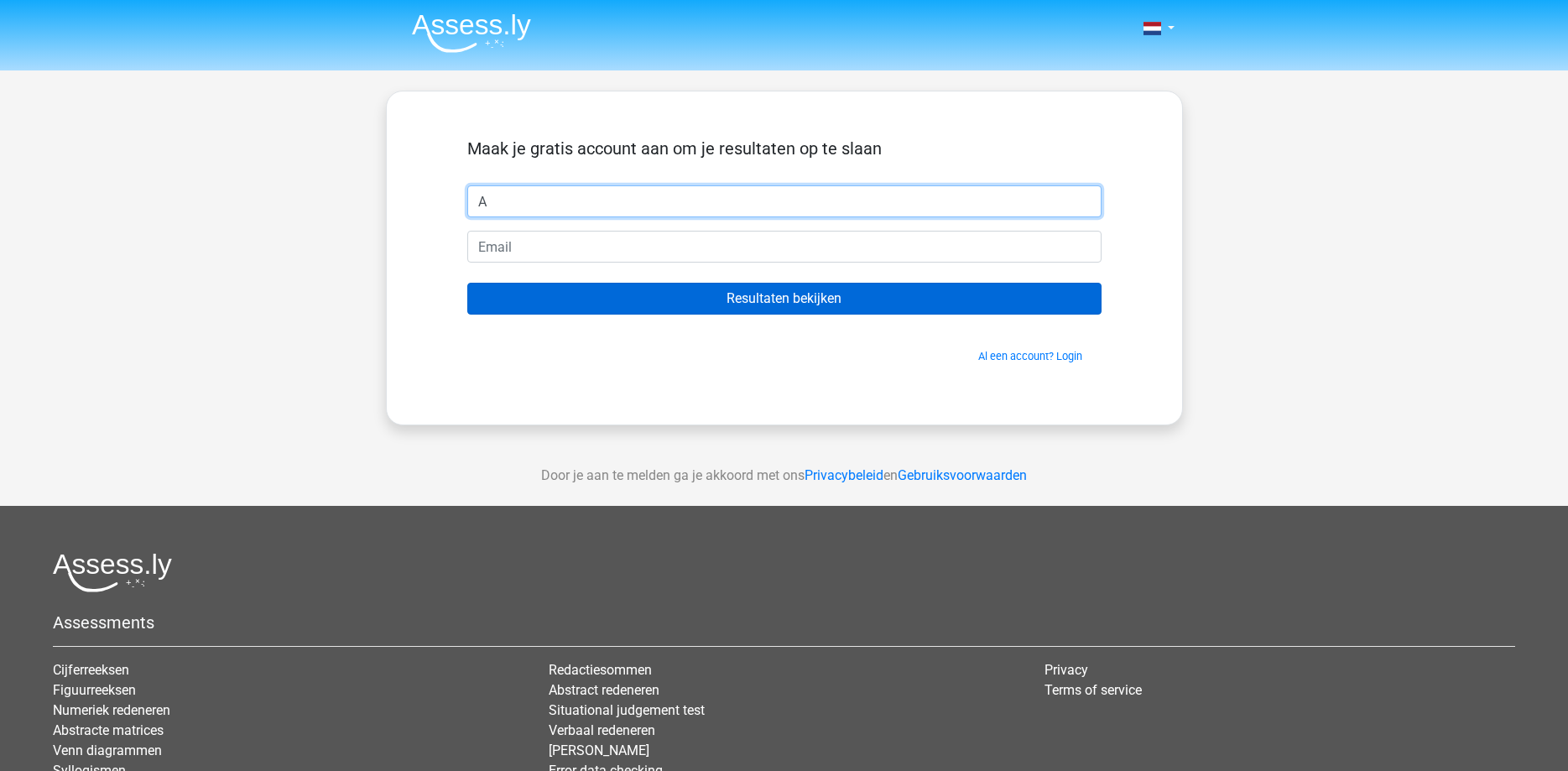
type input "A"
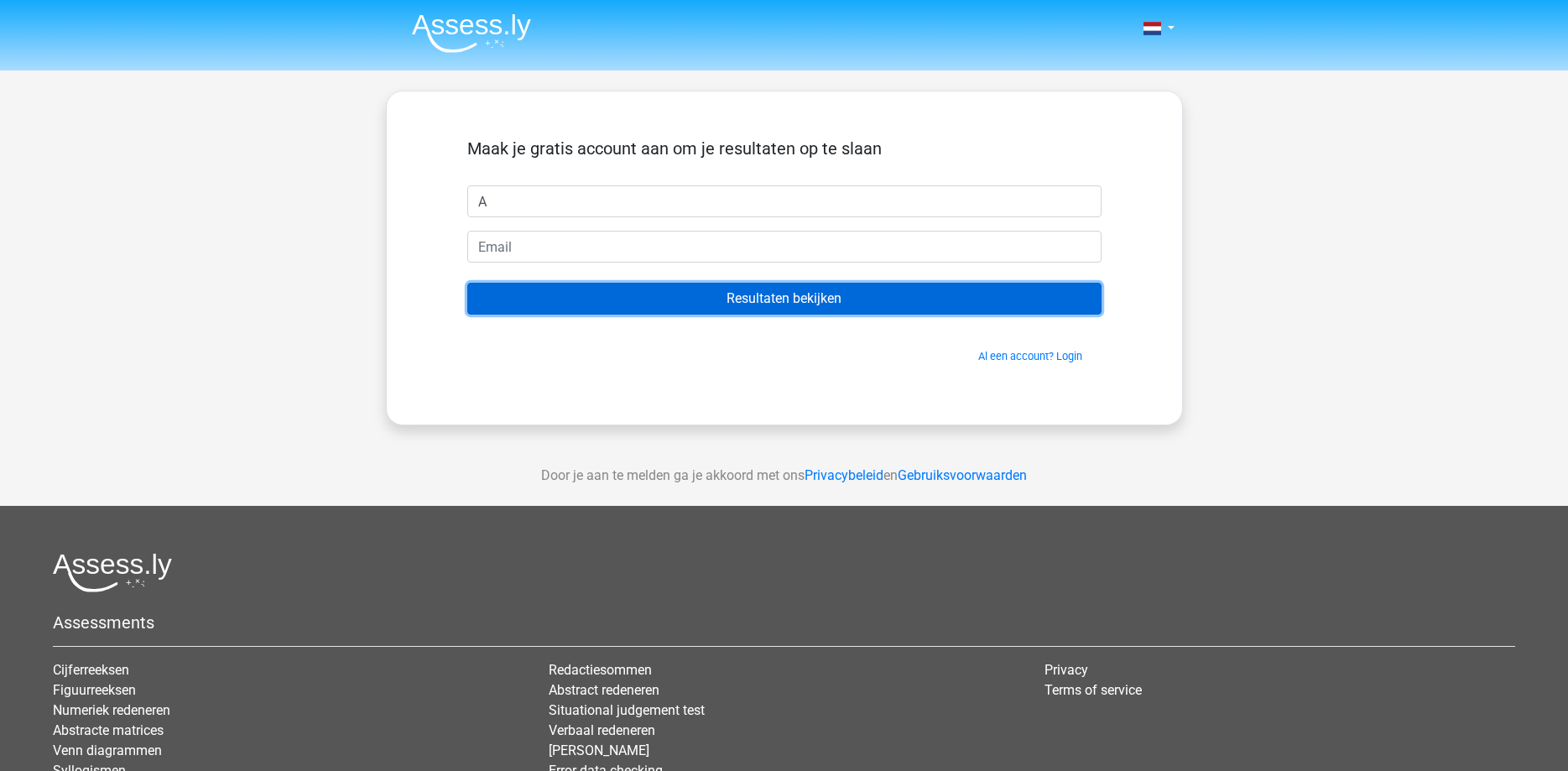
click at [764, 296] on input "Resultaten bekijken" at bounding box center [784, 299] width 634 height 32
click at [808, 309] on input "Resultaten bekijken" at bounding box center [784, 299] width 634 height 32
click at [809, 296] on input "Resultaten bekijken" at bounding box center [784, 299] width 634 height 32
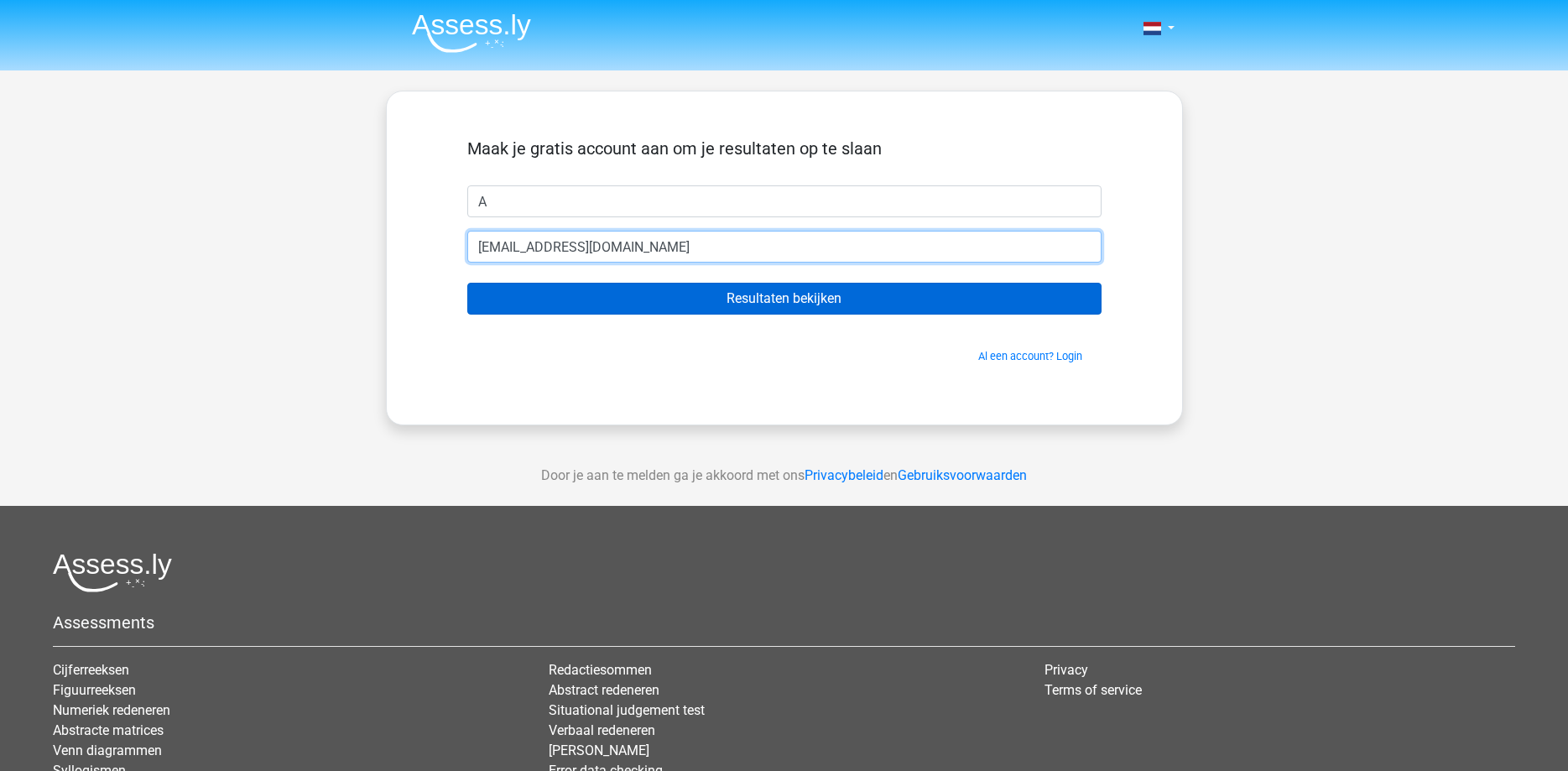
type input "ann.vantieghem@gmail.com"
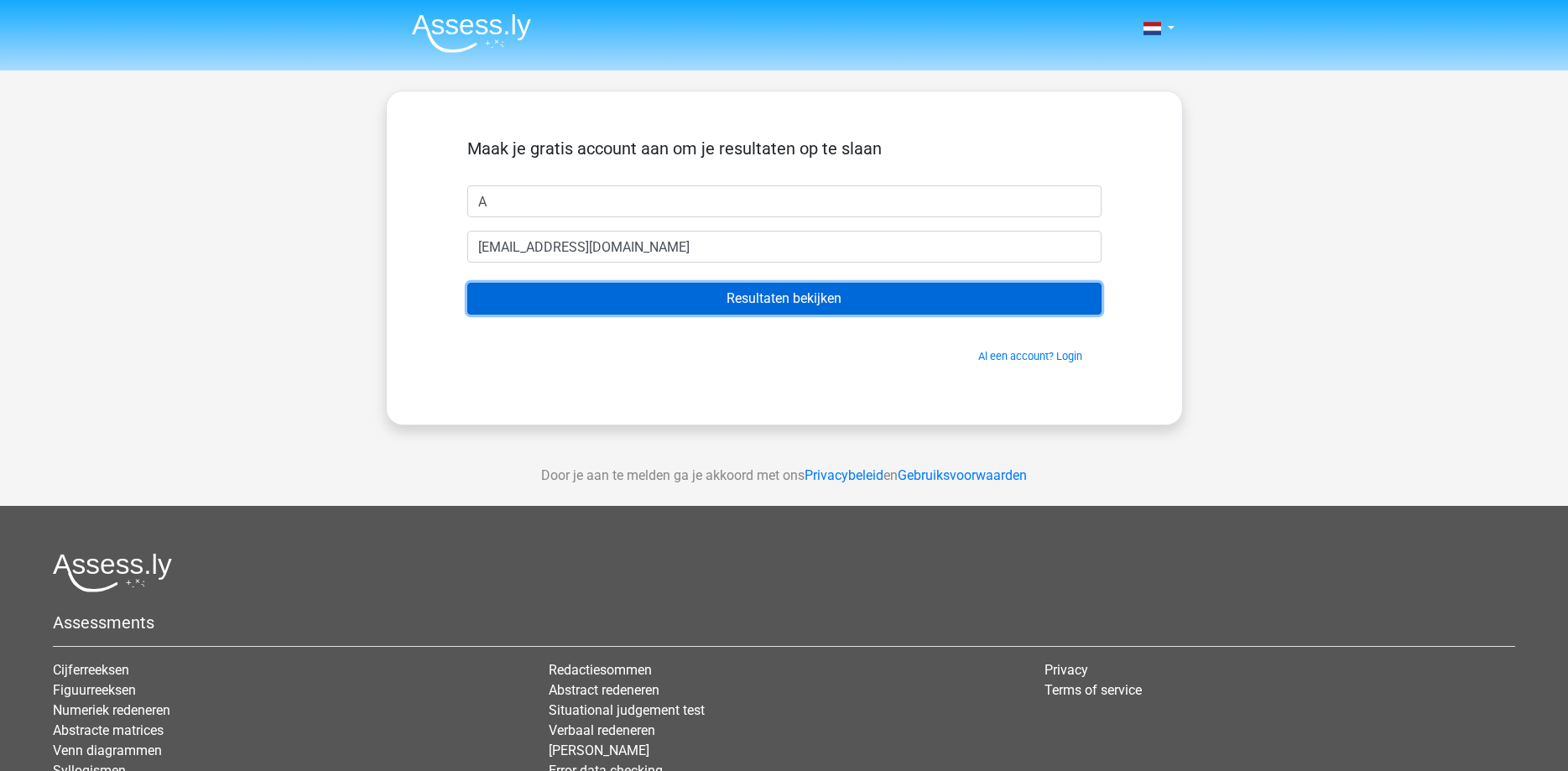
click at [780, 297] on input "Resultaten bekijken" at bounding box center [784, 299] width 634 height 32
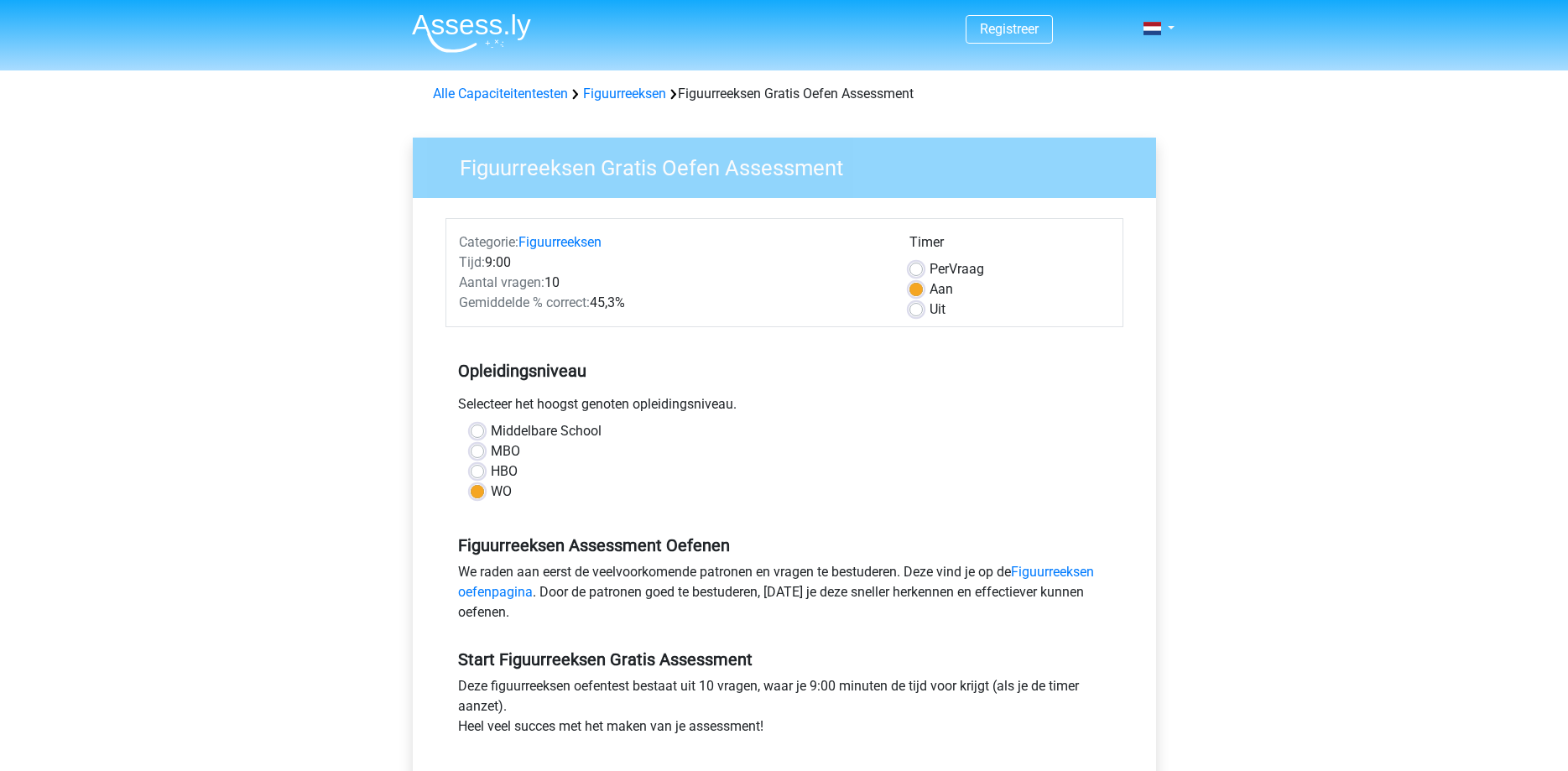
scroll to position [219, 0]
